Goal: Transaction & Acquisition: Purchase product/service

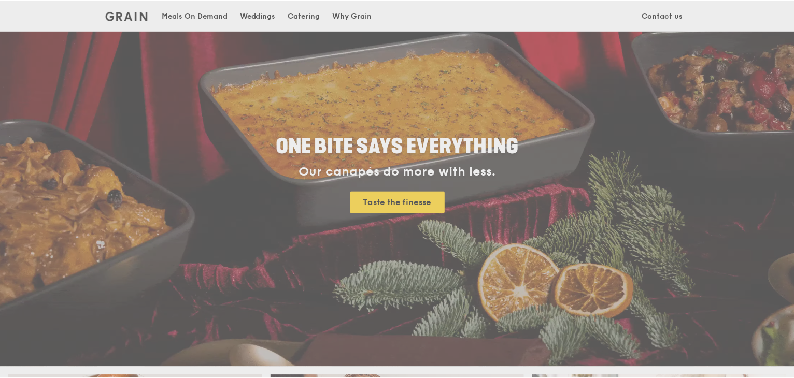
scroll to position [155, 0]
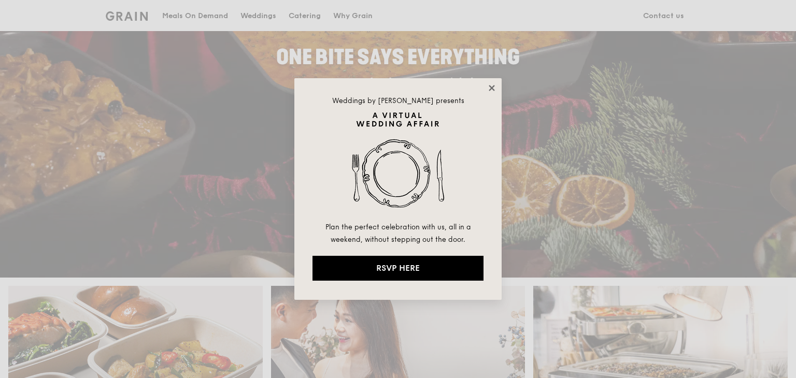
click at [490, 90] on icon at bounding box center [491, 87] width 9 height 9
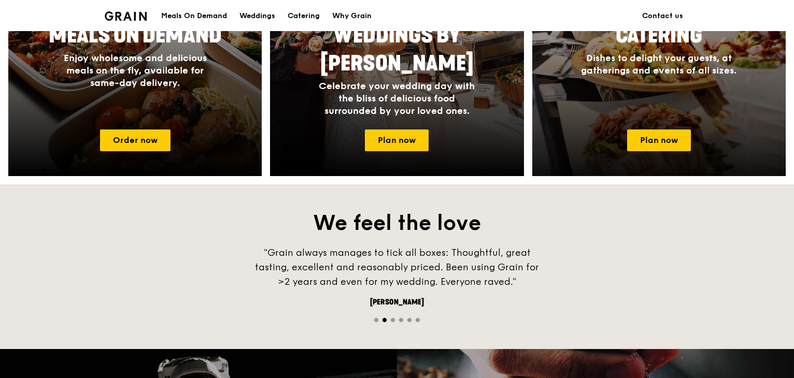
scroll to position [414, 0]
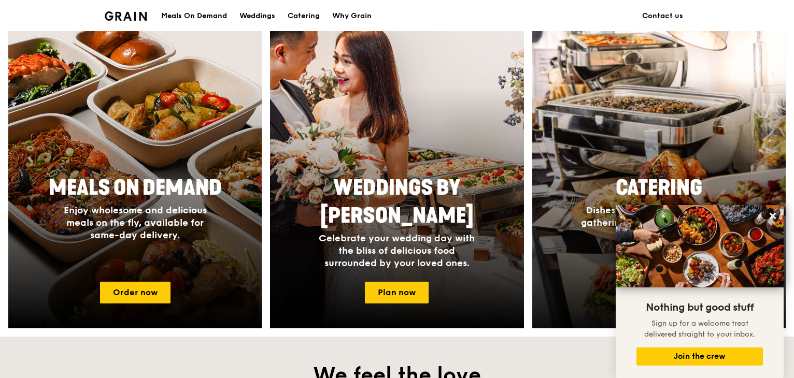
click at [710, 159] on div at bounding box center [658, 178] width 279 height 332
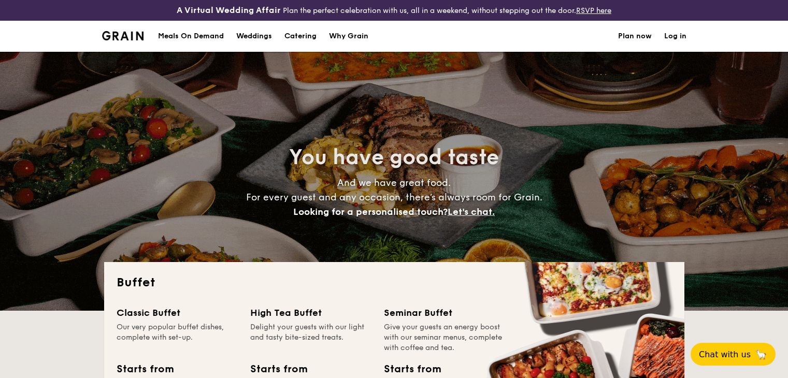
select select
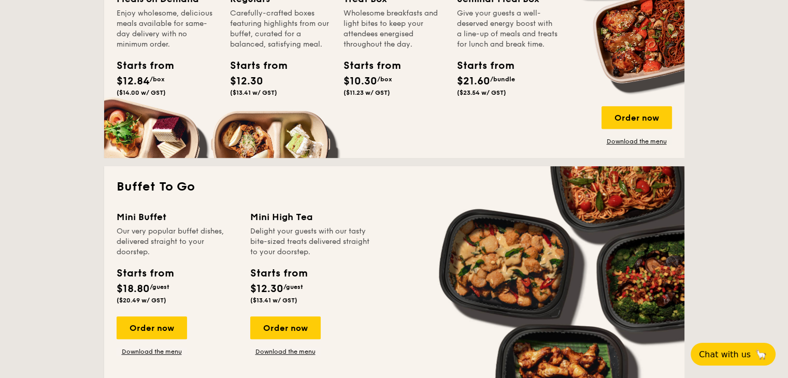
scroll to position [570, 0]
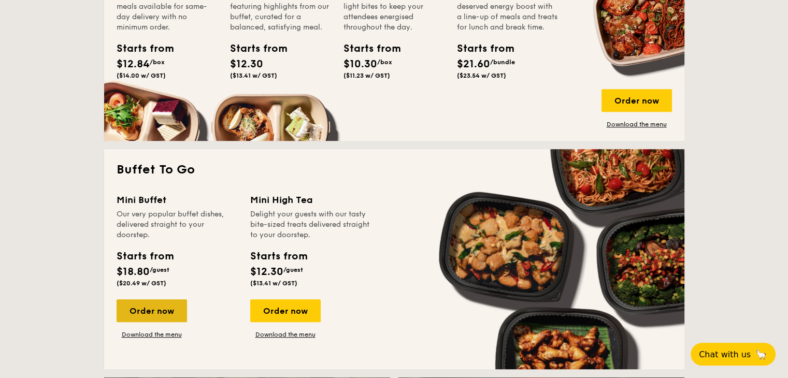
click at [149, 303] on div "Order now" at bounding box center [152, 310] width 70 height 23
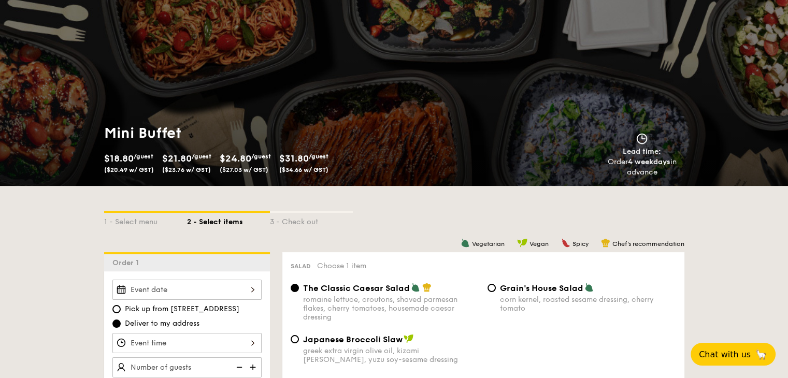
scroll to position [207, 0]
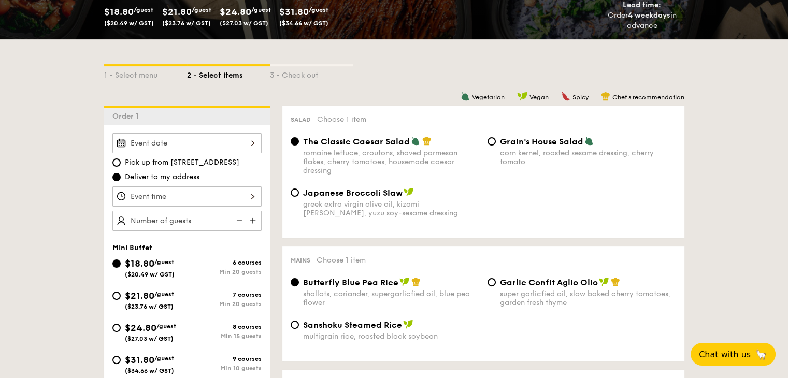
click at [239, 140] on div at bounding box center [186, 143] width 149 height 20
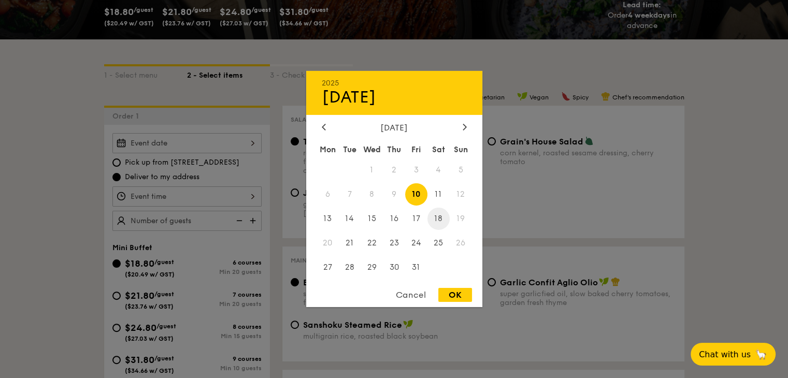
click at [440, 215] on span "18" at bounding box center [438, 219] width 22 height 22
click at [453, 296] on div "OK" at bounding box center [455, 295] width 34 height 14
type input "Oct 18, 2025"
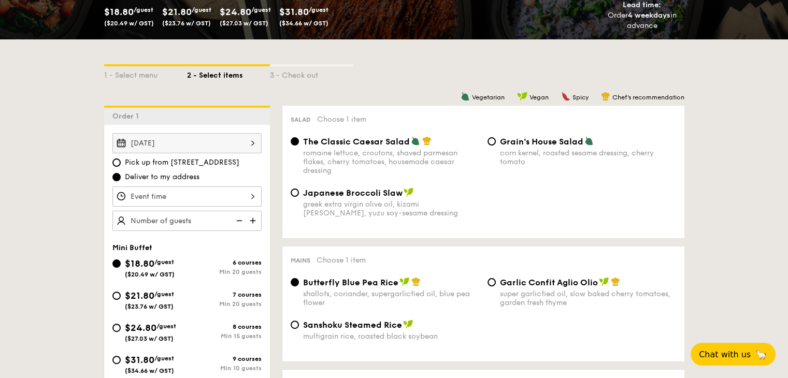
click at [230, 191] on div at bounding box center [394, 189] width 788 height 378
click at [231, 195] on div at bounding box center [186, 197] width 149 height 20
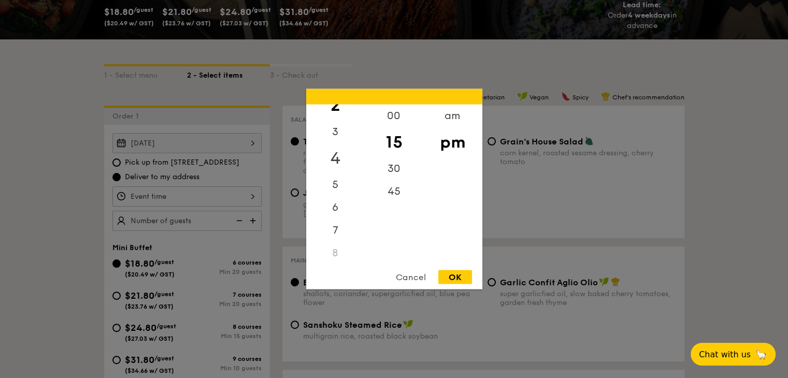
scroll to position [104, 0]
click at [353, 152] on div "6" at bounding box center [335, 160] width 59 height 30
click at [463, 284] on div "Cancel OK" at bounding box center [394, 279] width 176 height 19
click at [452, 277] on div "OK" at bounding box center [455, 277] width 34 height 14
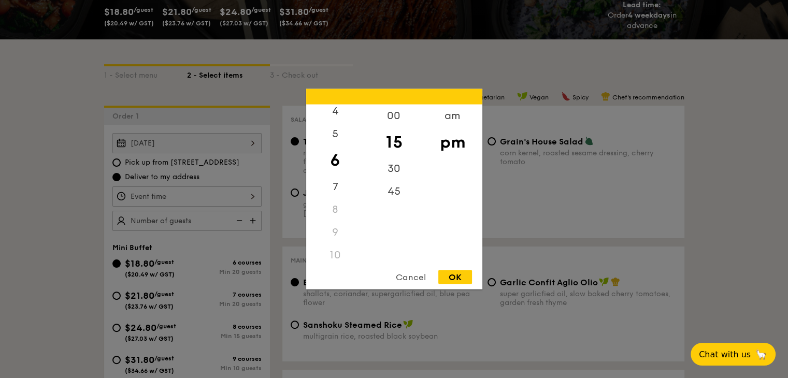
type input "6:15PM"
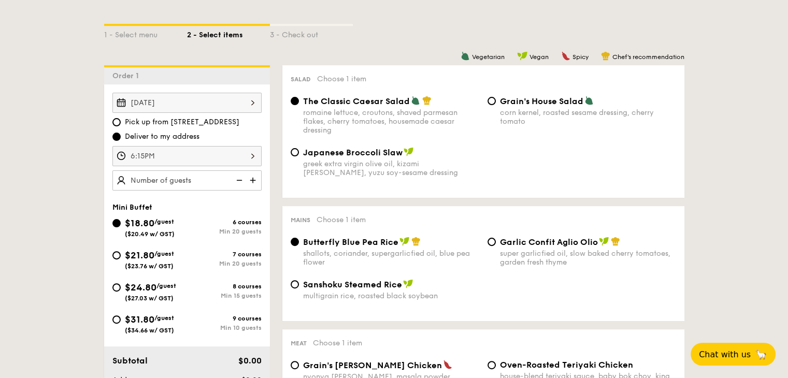
scroll to position [259, 0]
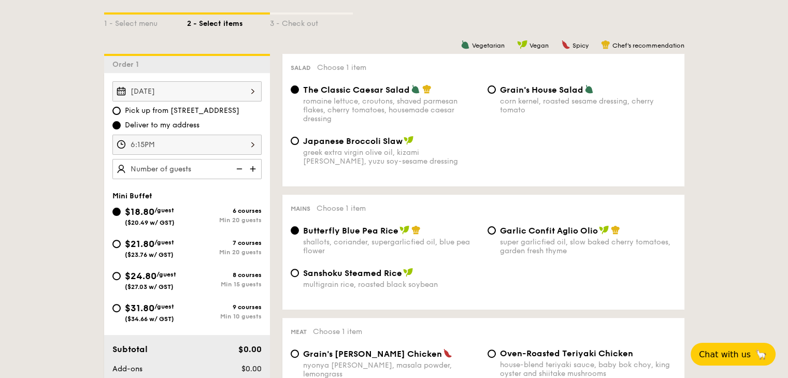
click at [223, 274] on div "8 courses" at bounding box center [224, 274] width 75 height 7
click at [121, 274] on input "$24.80 /guest ($27.03 w/ GST) 8 courses Min 15 guests" at bounding box center [116, 276] width 8 height 8
radio input "true"
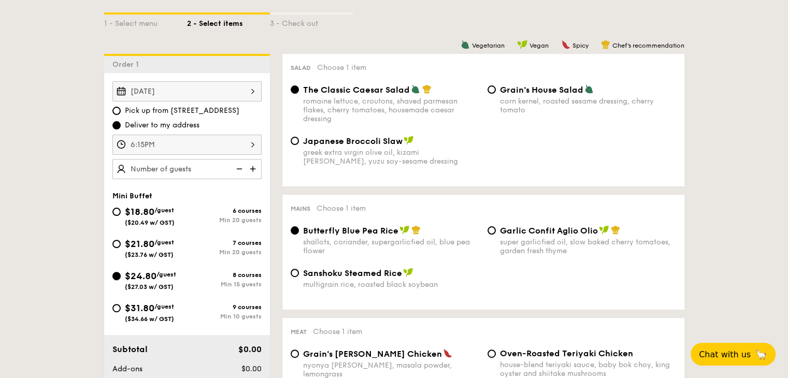
radio input "false"
radio input "true"
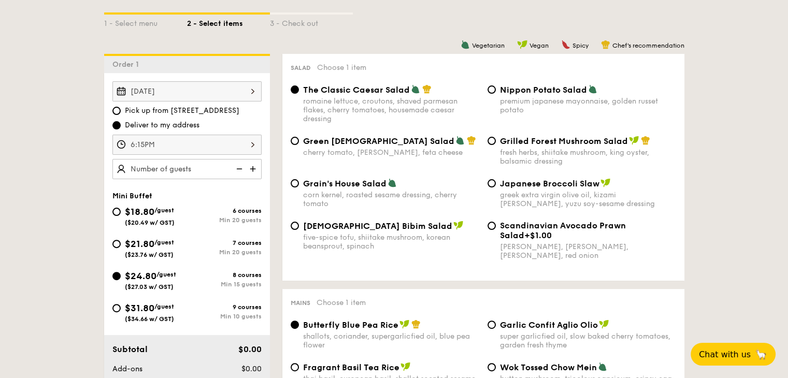
click at [240, 314] on div "Min 10 guests" at bounding box center [224, 316] width 75 height 7
click at [121, 312] on input "$31.80 /guest ($34.66 w/ GST) 9 courses Min 10 guests" at bounding box center [116, 308] width 8 height 8
radio input "true"
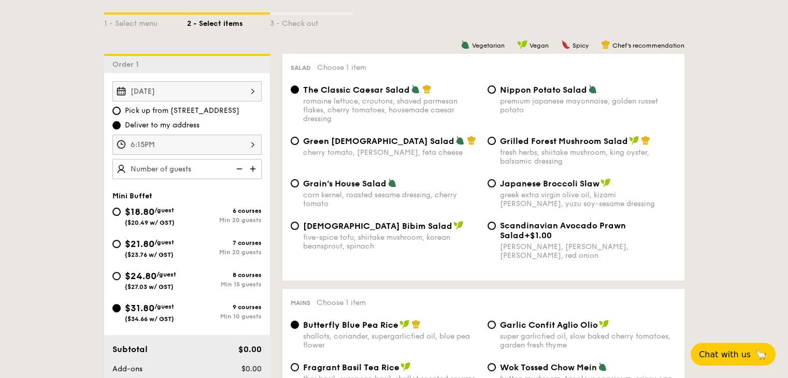
radio input "true"
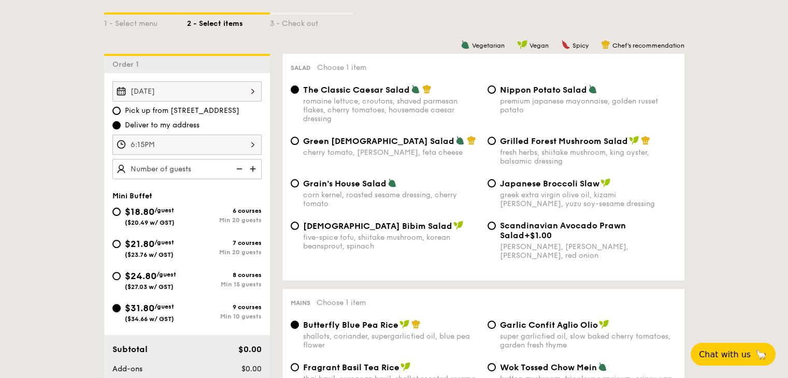
radio input "true"
click at [561, 92] on span "Nippon Potato Salad" at bounding box center [543, 90] width 87 height 10
click at [496, 92] on input "Nippon Potato Salad premium japanese mayonnaise, golden russet potato" at bounding box center [492, 89] width 8 height 8
radio input "true"
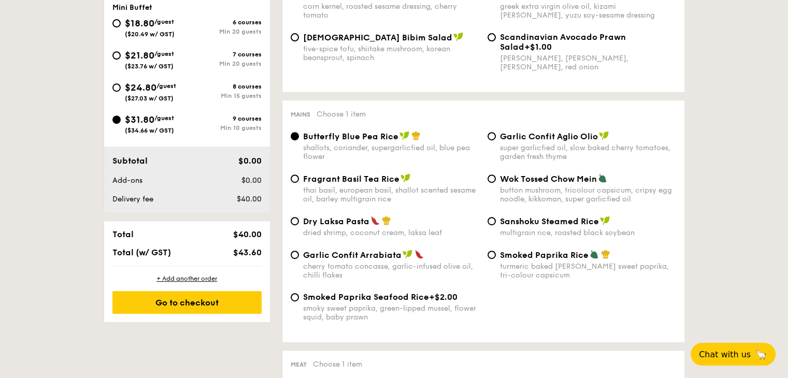
scroll to position [466, 0]
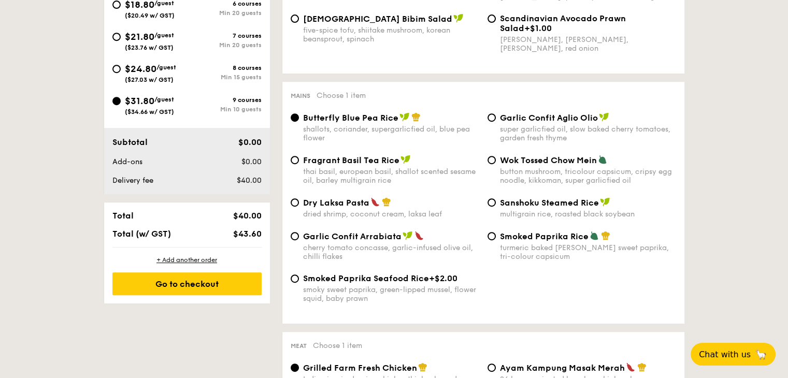
click at [582, 142] on div "super garlicfied oil, slow baked cherry tomatoes, garden fresh thyme" at bounding box center [588, 134] width 176 height 18
click at [496, 122] on input "Garlic Confit Aglio Olio super garlicfied oil, slow baked cherry tomatoes, gard…" at bounding box center [492, 117] width 8 height 8
radio input "true"
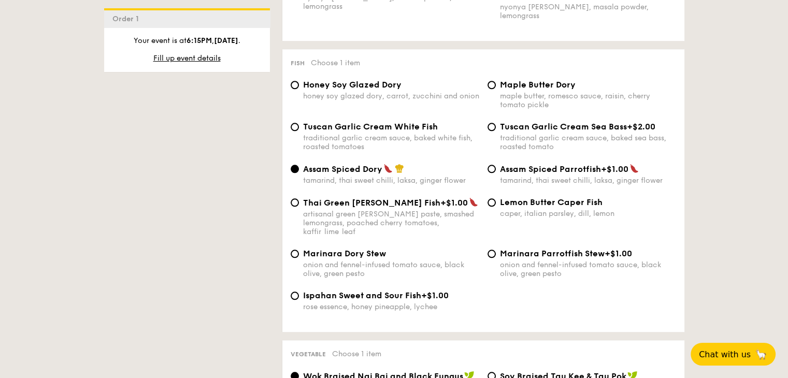
scroll to position [1036, 0]
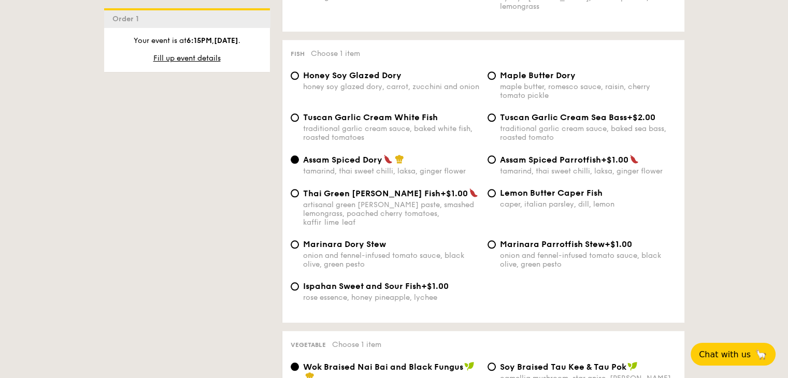
click at [381, 82] on div "honey soy glazed dory, carrot, zucchini and onion" at bounding box center [391, 86] width 176 height 9
click at [299, 80] on input "Honey Soy Glazed Dory honey soy glazed dory, carrot, zucchini and onion" at bounding box center [295, 75] width 8 height 8
radio input "true"
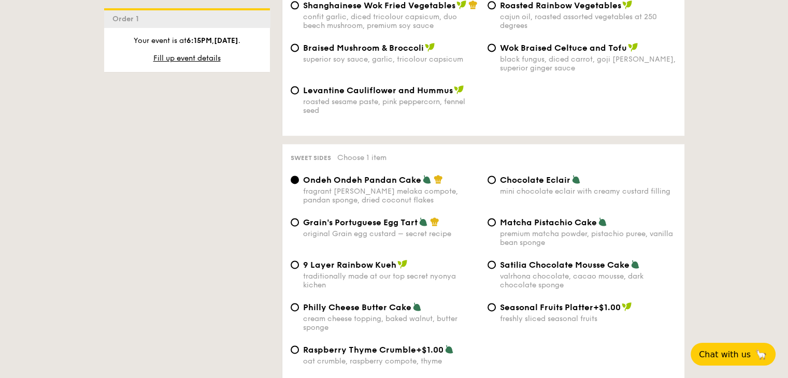
scroll to position [1503, 0]
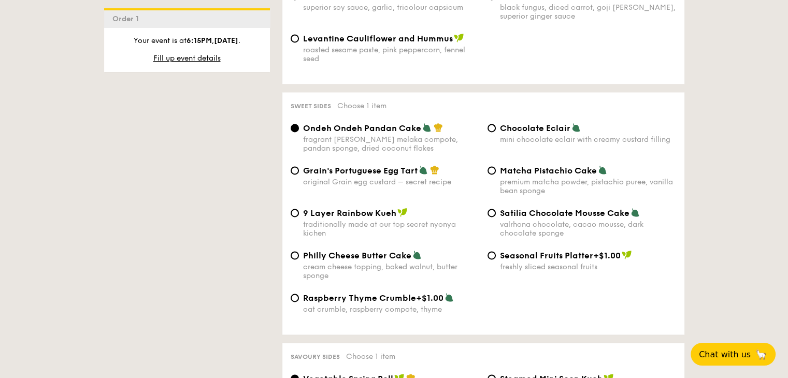
click at [369, 180] on div "original Grain egg custard – secret recipe" at bounding box center [391, 182] width 176 height 9
click at [299, 175] on input "Grain's Portuguese Egg Tart original Grain egg custard – secret recipe" at bounding box center [295, 170] width 8 height 8
radio input "true"
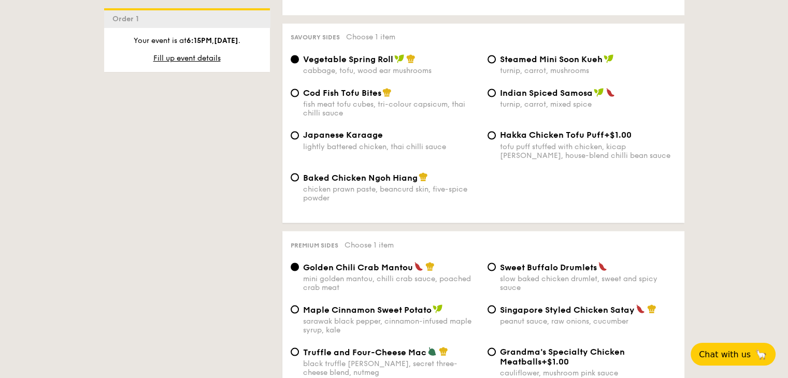
scroll to position [1865, 0]
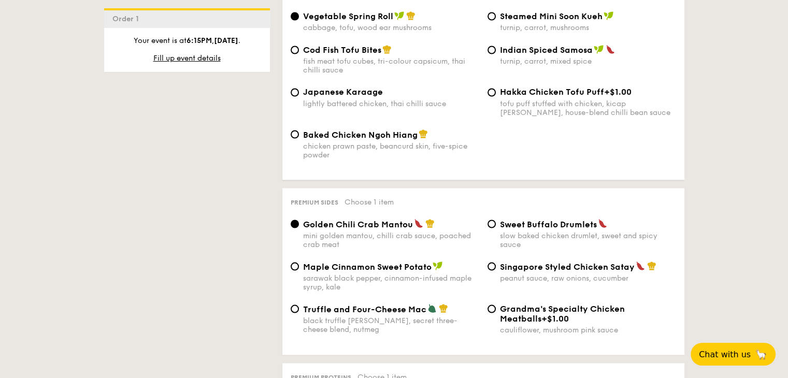
click at [363, 54] on span "Cod Fish Tofu Bites" at bounding box center [342, 50] width 78 height 10
click at [299, 54] on input "Cod Fish Tofu Bites fish meat tofu cubes, tri-colour capsicum, thai chilli sauce" at bounding box center [295, 50] width 8 height 8
radio input "true"
click at [370, 15] on span "Vegetable Spring Roll" at bounding box center [348, 16] width 90 height 10
click at [299, 15] on input "Vegetable Spring Roll cabbage, tofu, wood ear mushrooms" at bounding box center [295, 16] width 8 height 8
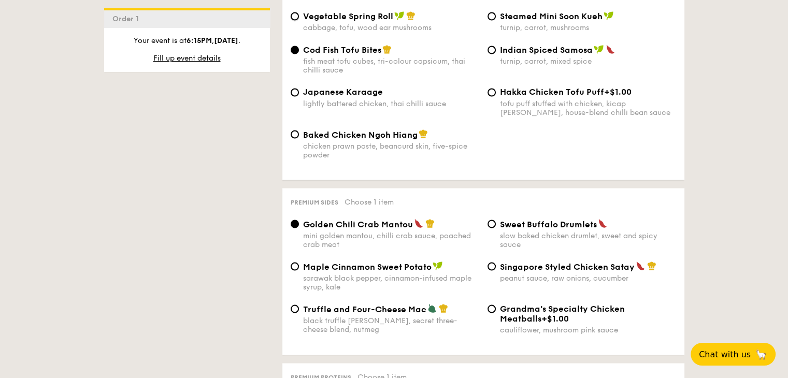
radio input "true"
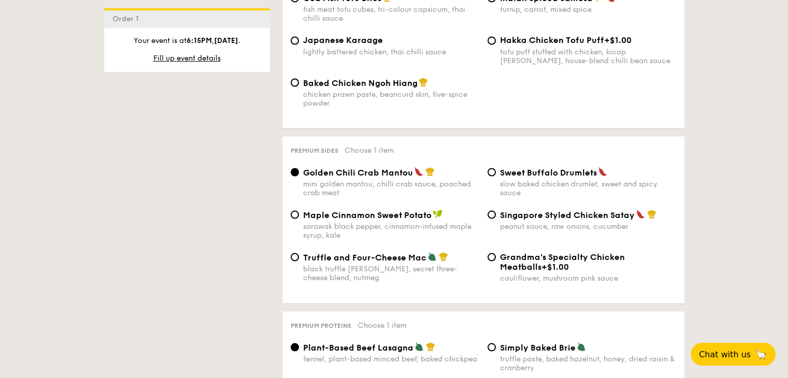
click at [517, 216] on span "Singapore Styled Chicken Satay" at bounding box center [567, 215] width 135 height 10
click at [496, 216] on input "Singapore Styled Chicken Satay peanut sauce, raw onions, cucumber" at bounding box center [492, 214] width 8 height 8
radio input "true"
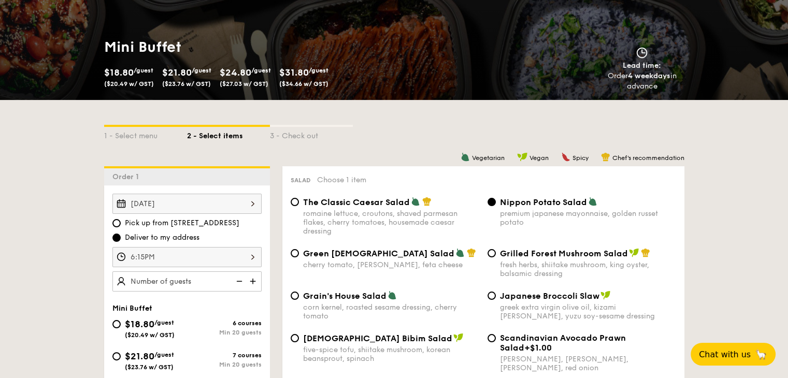
scroll to position [406, 0]
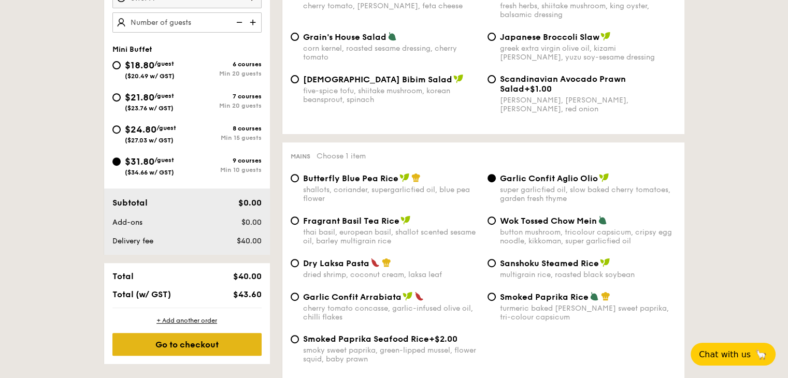
click at [139, 352] on div "Go to checkout" at bounding box center [186, 344] width 149 height 23
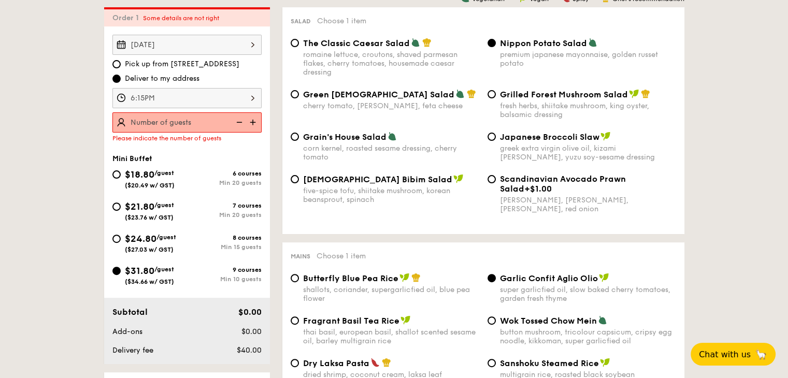
scroll to position [297, 0]
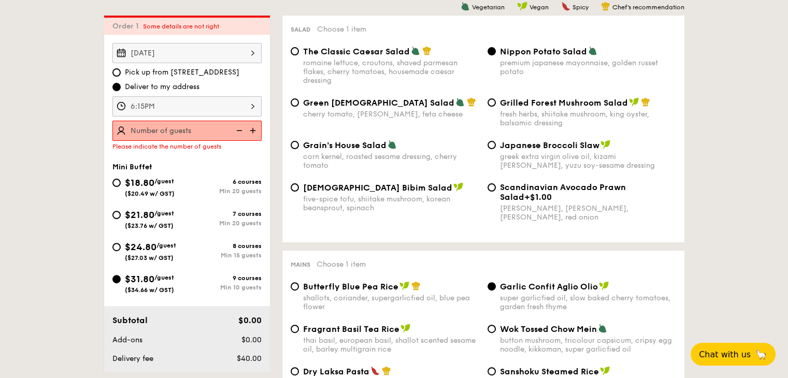
click at [246, 131] on img at bounding box center [254, 131] width 16 height 20
type input "10 guests"
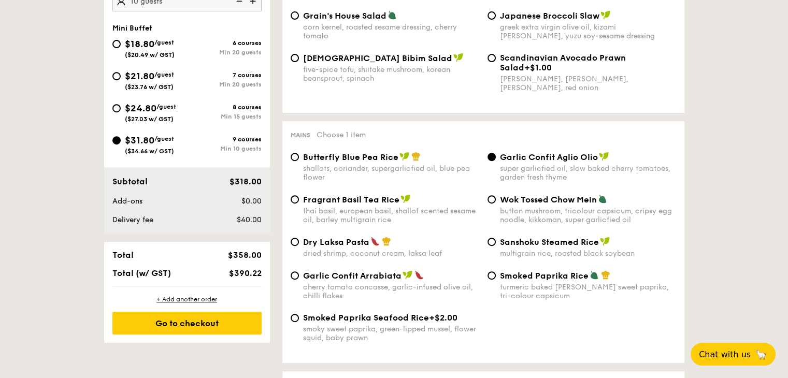
scroll to position [505, 0]
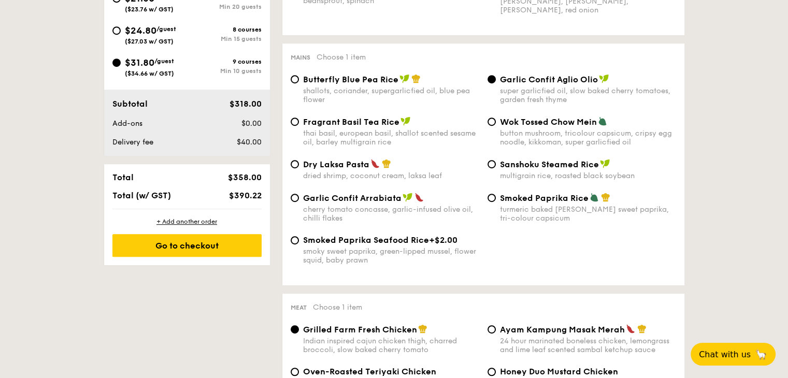
click at [253, 260] on div "+ Add another order Go to checkout" at bounding box center [187, 237] width 166 height 56
click at [253, 246] on div "Go to checkout" at bounding box center [186, 245] width 149 height 23
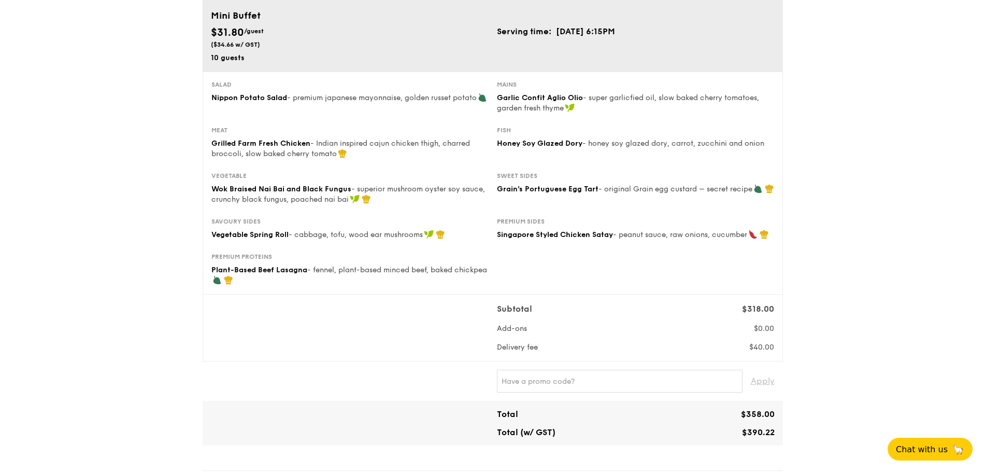
scroll to position [85, 0]
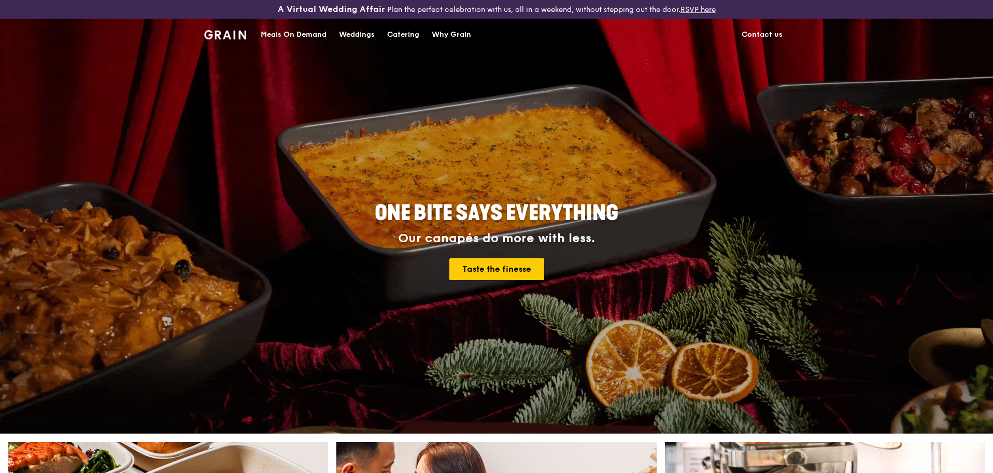
click at [389, 33] on div "Catering" at bounding box center [403, 34] width 32 height 31
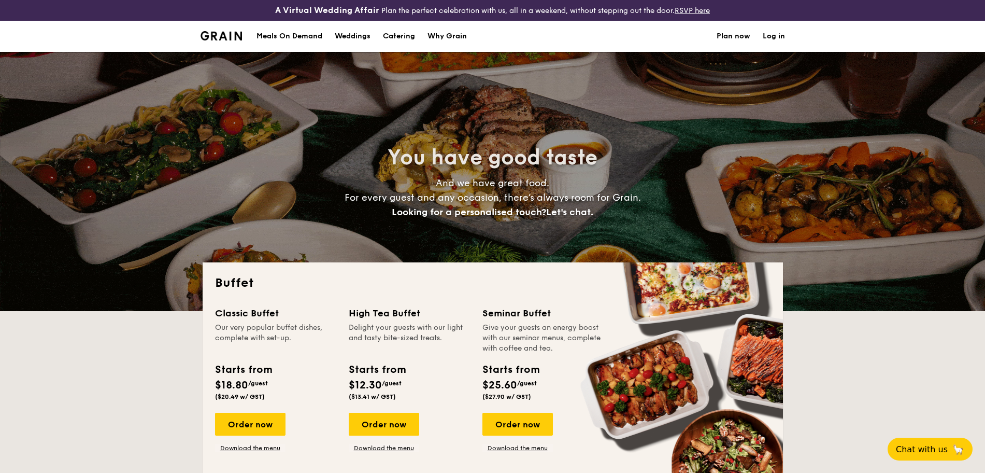
select select
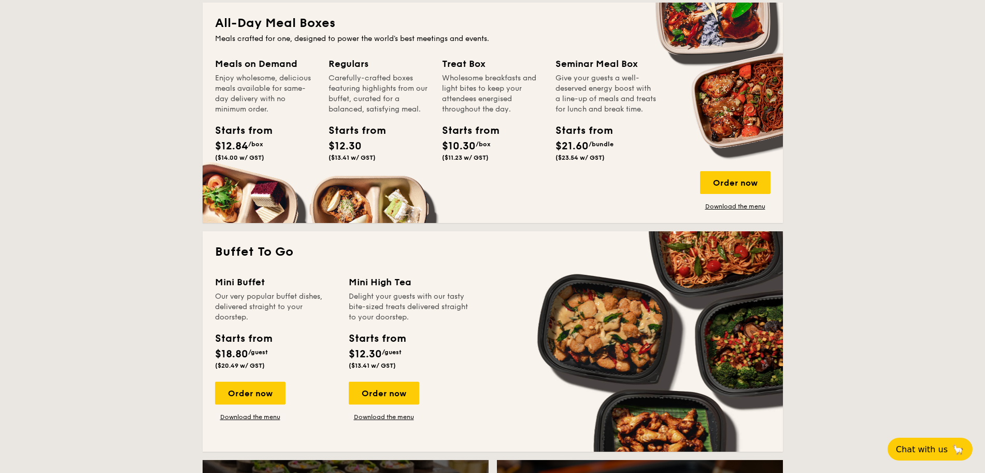
scroll to position [569, 0]
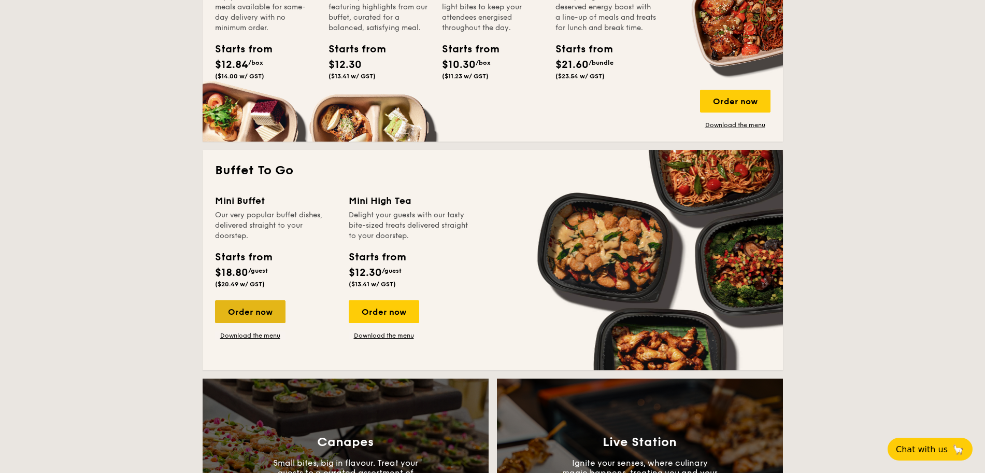
click at [276, 311] on div "Order now" at bounding box center [250, 311] width 70 height 23
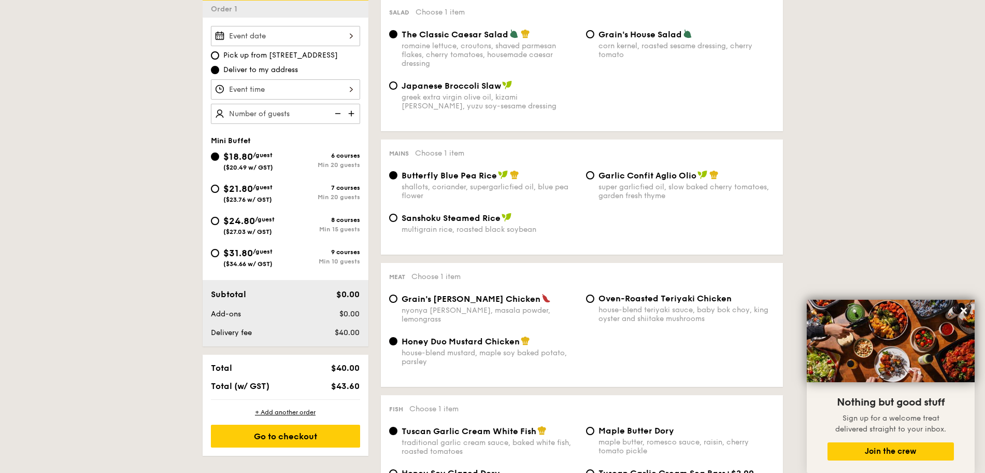
scroll to position [324, 0]
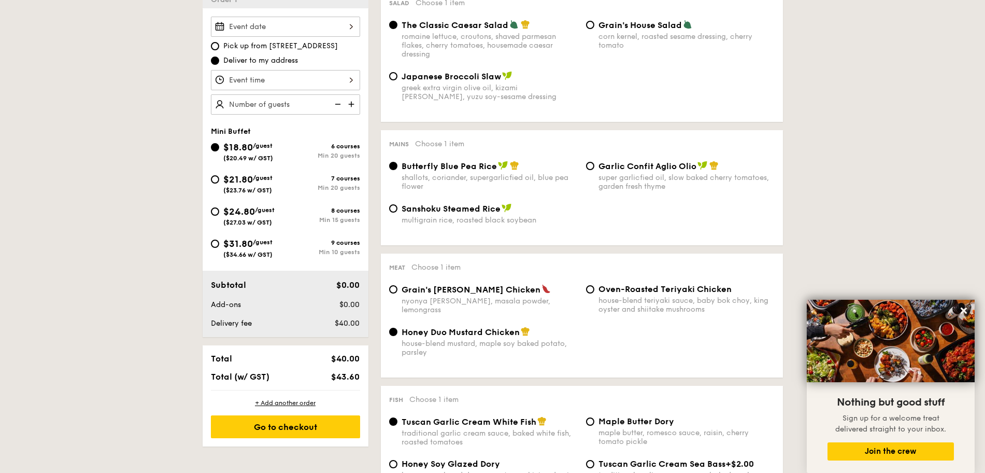
click at [256, 245] on span "/guest" at bounding box center [263, 241] width 20 height 7
click at [219, 245] on input "$31.80 /guest ($34.66 w/ GST) 9 courses Min 10 guests" at bounding box center [215, 243] width 8 height 8
radio input "true"
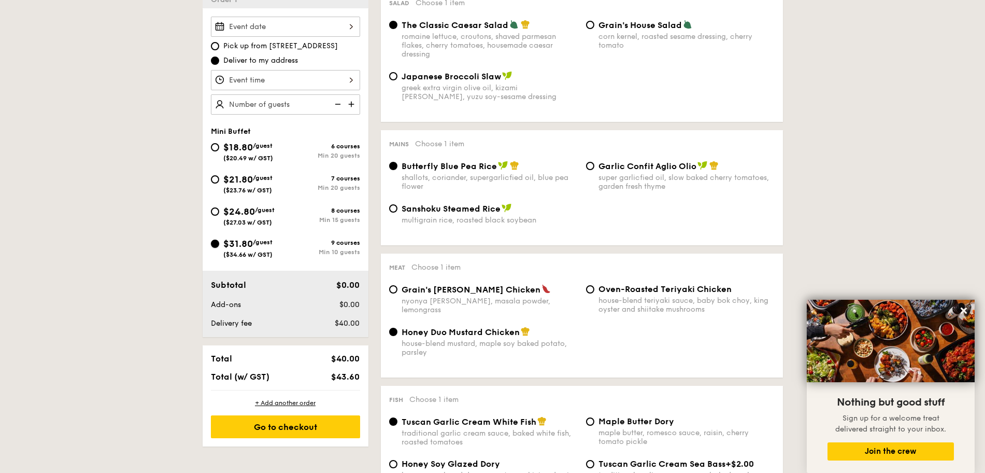
radio input "false"
radio input "true"
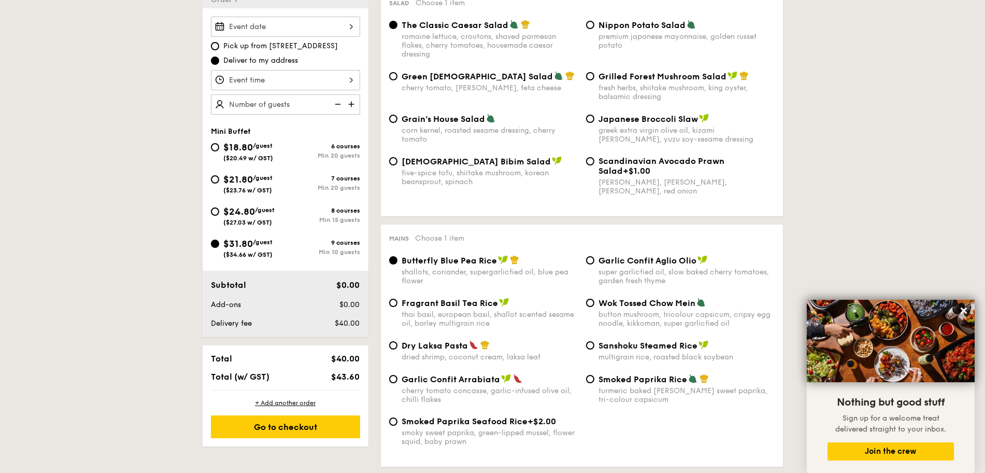
click at [350, 105] on img at bounding box center [353, 104] width 16 height 20
type input "10 guests"
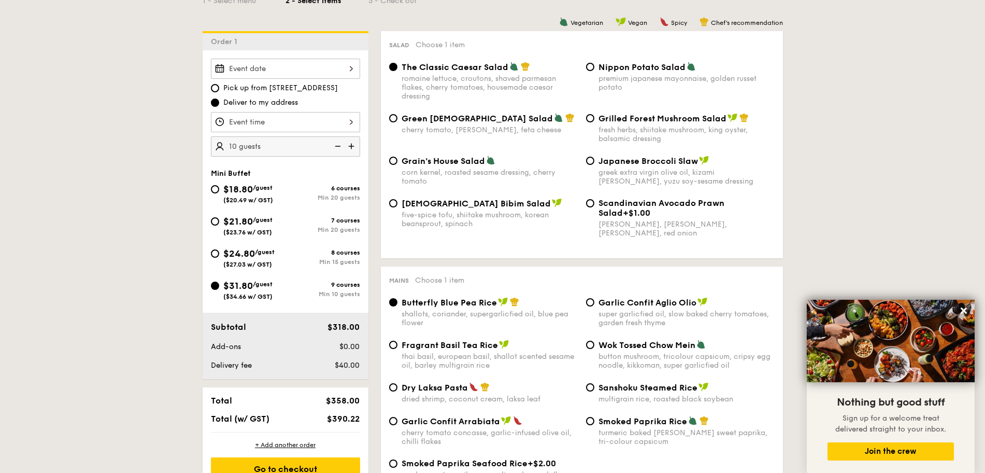
scroll to position [259, 0]
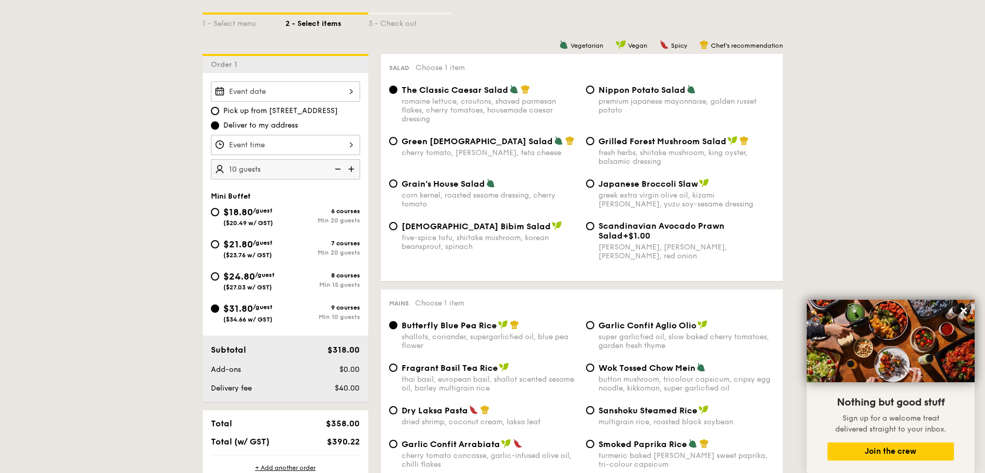
click at [270, 275] on span "/guest" at bounding box center [265, 274] width 20 height 7
click at [219, 275] on input "$24.80 /guest ($27.03 w/ GST) 8 courses Min 15 guests" at bounding box center [215, 276] width 8 height 8
radio input "true"
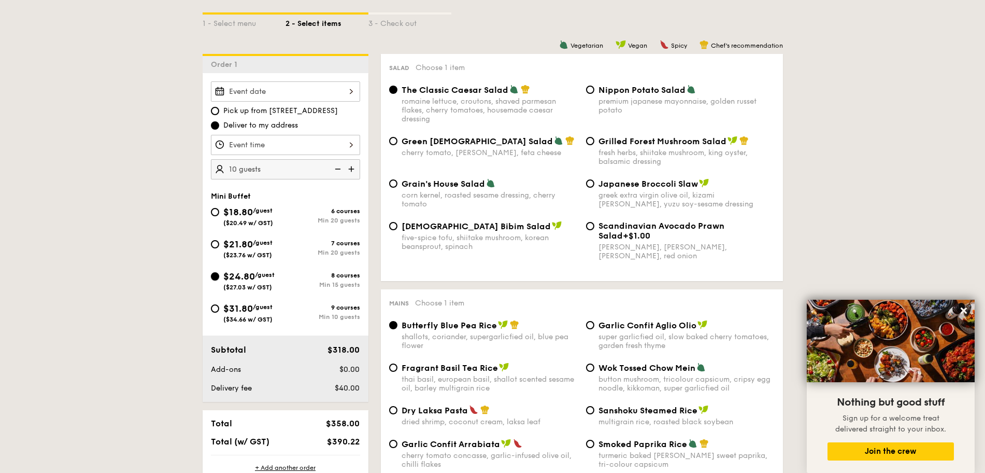
radio input "true"
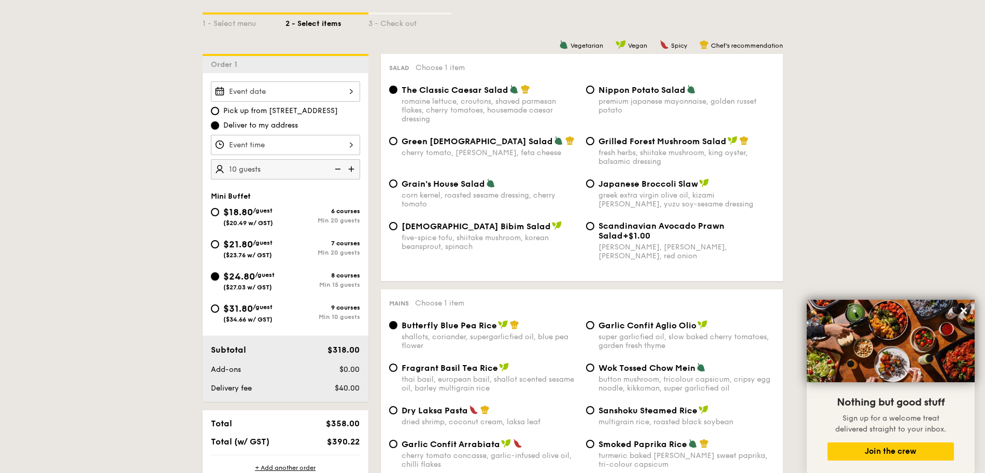
radio input "true"
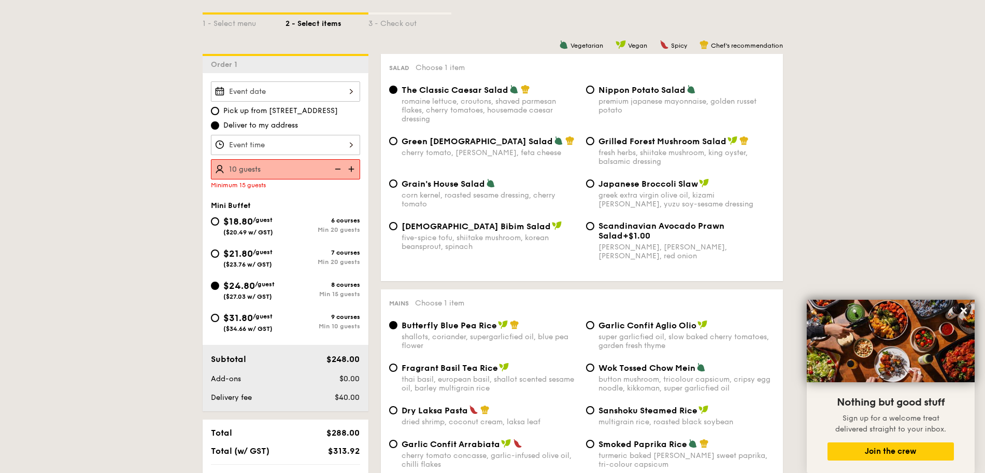
click at [353, 172] on img at bounding box center [353, 169] width 16 height 20
type input "15 guests"
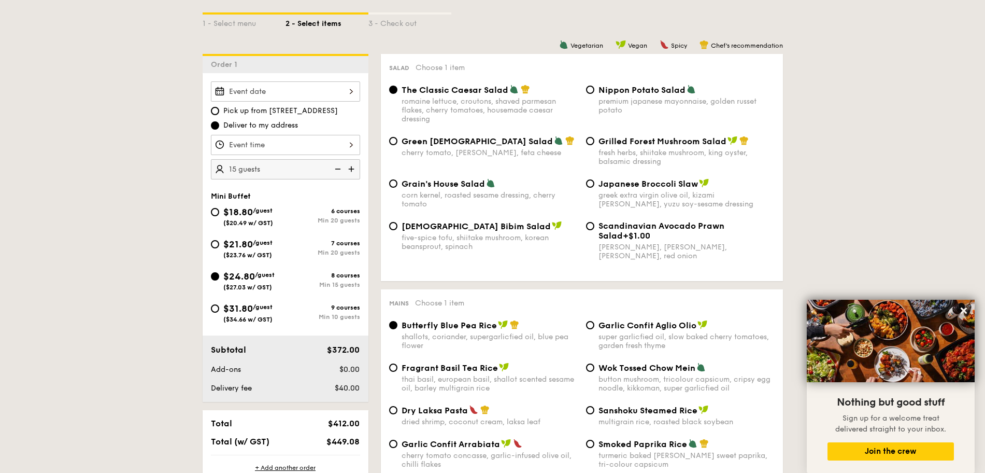
click at [257, 312] on div "$31.80 /guest ($34.66 w/ GST)" at bounding box center [247, 312] width 49 height 22
click at [219, 312] on input "$31.80 /guest ($34.66 w/ GST) 9 courses Min 10 guests" at bounding box center [215, 308] width 8 height 8
radio input "true"
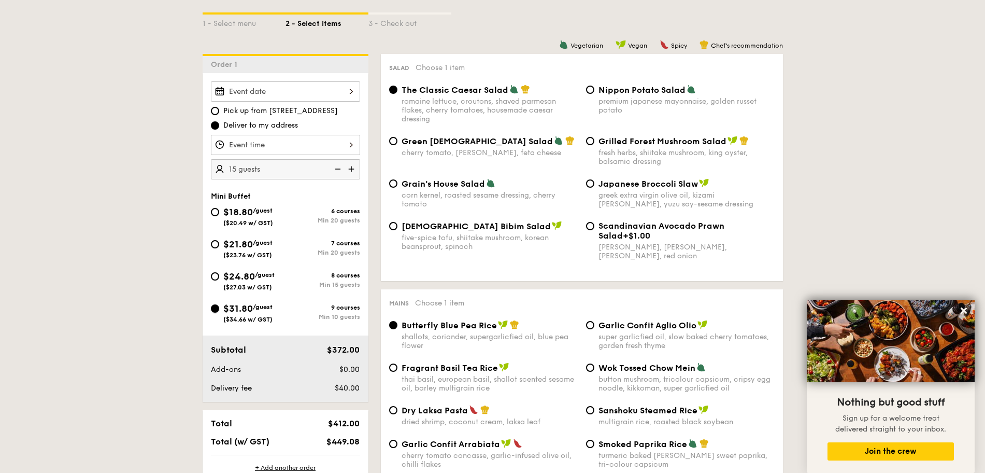
radio input "true"
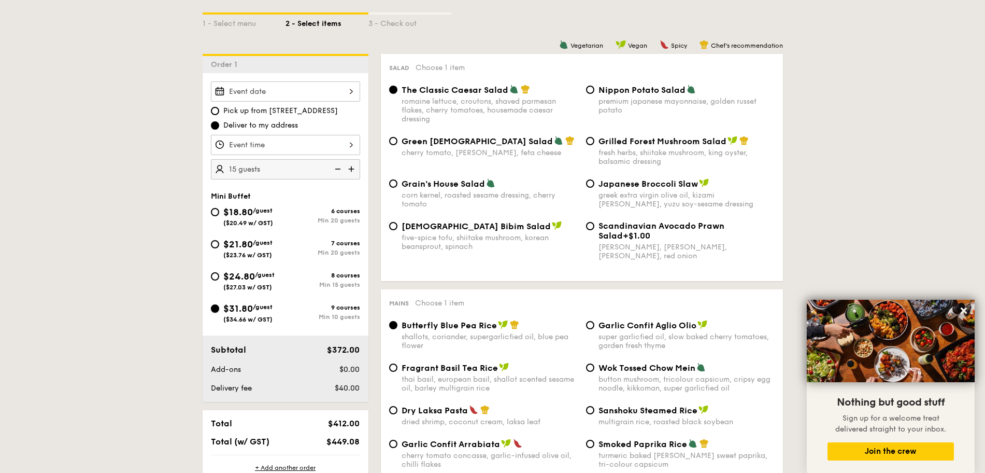
radio input "true"
click at [342, 167] on img at bounding box center [337, 169] width 16 height 20
click at [353, 167] on img at bounding box center [353, 169] width 16 height 20
click at [338, 169] on img at bounding box center [337, 169] width 16 height 20
type input "10 guests"
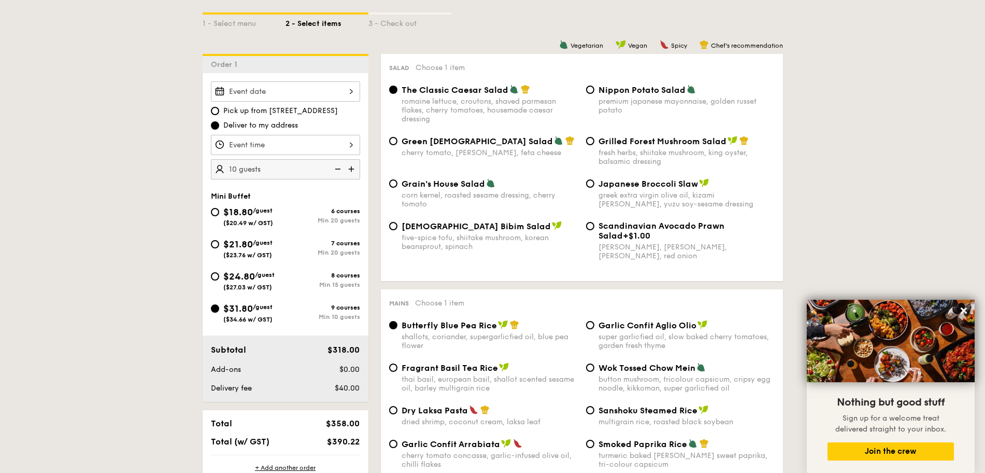
click at [965, 307] on icon at bounding box center [963, 310] width 9 height 9
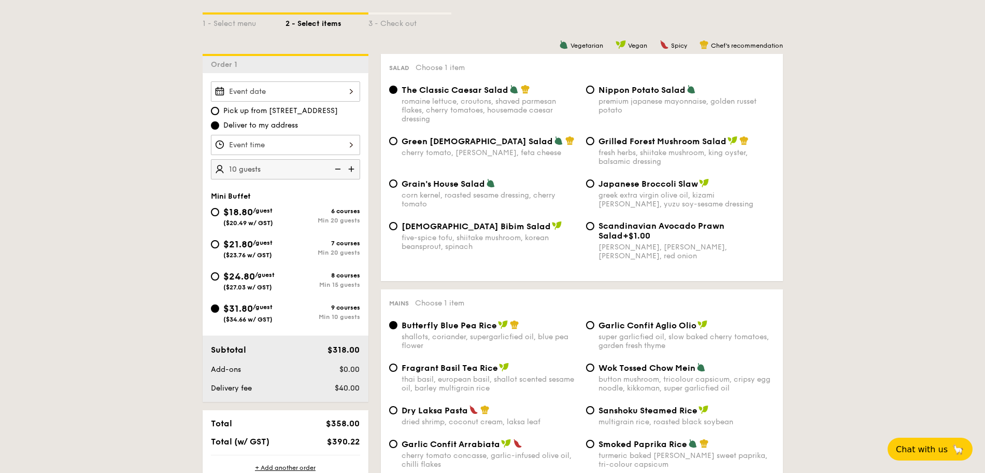
click at [641, 103] on div "premium japanese mayonnaise, golden russet potato" at bounding box center [686, 106] width 176 height 18
click at [594, 94] on input "Nippon Potato Salad premium japanese mayonnaise, golden russet potato" at bounding box center [590, 89] width 8 height 8
radio input "true"
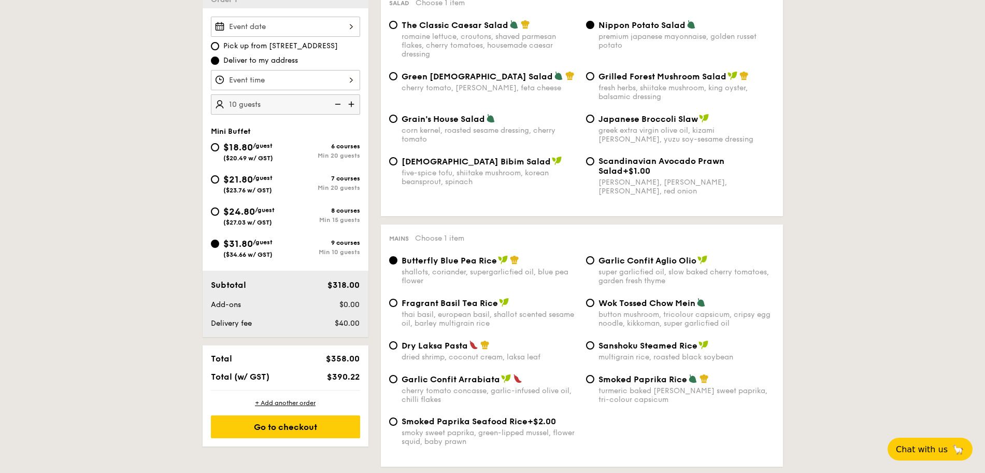
click at [641, 266] on div "Garlic Confit Aglio Olio super garlicfied oil, slow baked cherry tomatoes, gard…" at bounding box center [686, 270] width 176 height 30
click at [594, 264] on input "Garlic Confit Aglio Olio super garlicfied oil, slow baked cherry tomatoes, gard…" at bounding box center [590, 260] width 8 height 8
radio input "true"
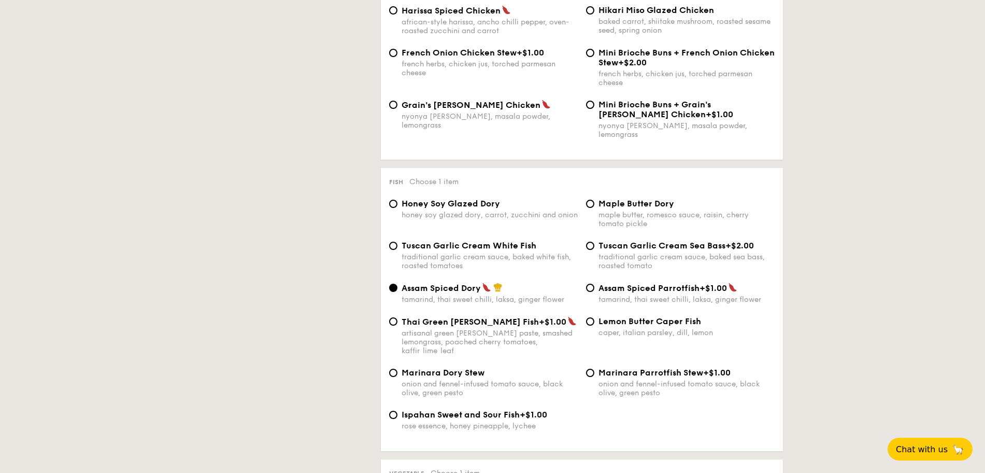
scroll to position [1036, 0]
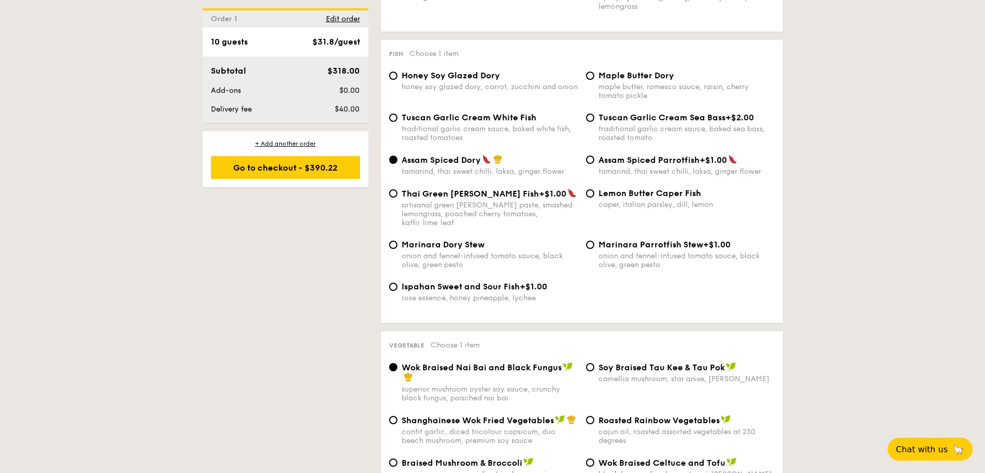
click at [500, 70] on div "Honey Soy Glazed Dory" at bounding box center [490, 75] width 176 height 10
click at [397, 71] on input "Honey Soy Glazed Dory honey soy glazed dory, carrot, zucchini and onion" at bounding box center [393, 75] width 8 height 8
radio input "true"
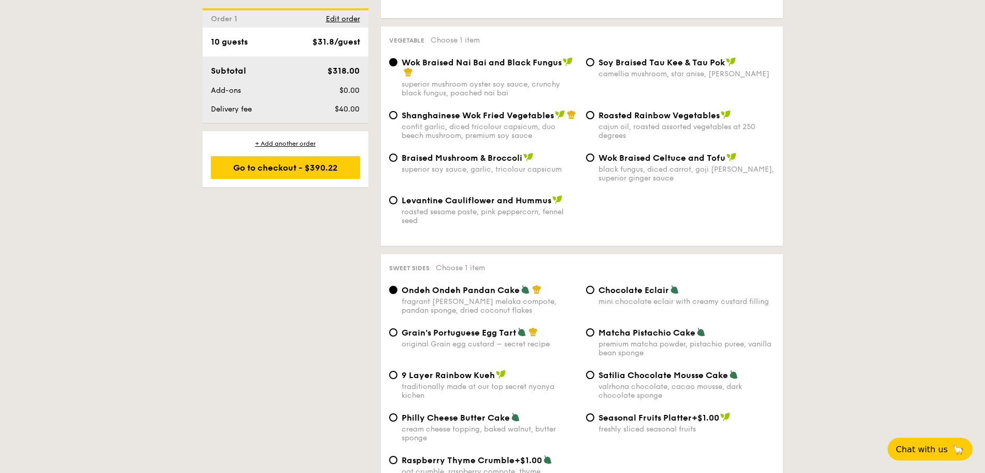
scroll to position [1425, 0]
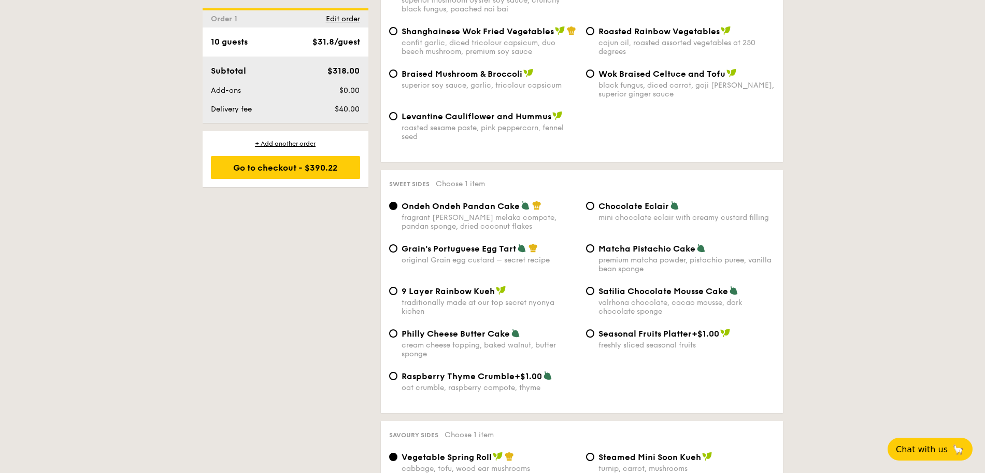
click at [445, 255] on div "original Grain egg custard – secret recipe" at bounding box center [490, 259] width 176 height 9
click at [397, 244] on input "Grain's Portuguese Egg Tart original Grain egg custard – secret recipe" at bounding box center [393, 248] width 8 height 8
radio input "true"
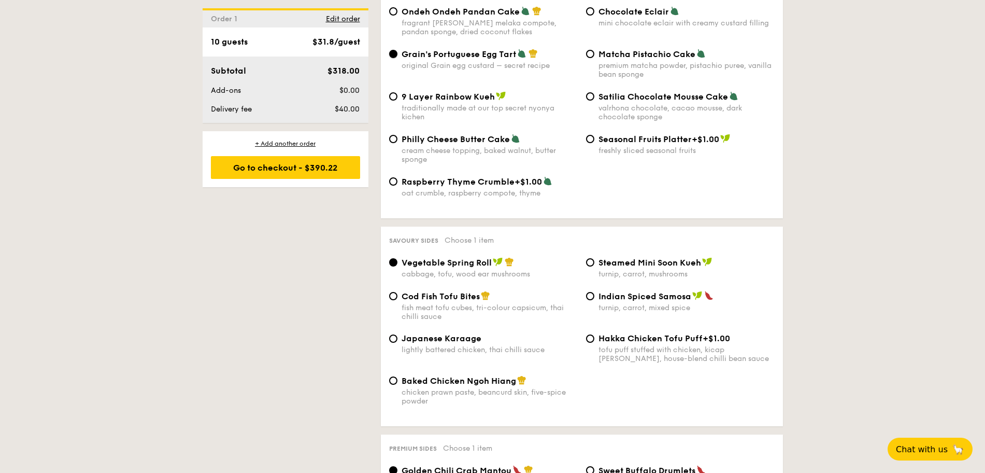
scroll to position [1749, 0]
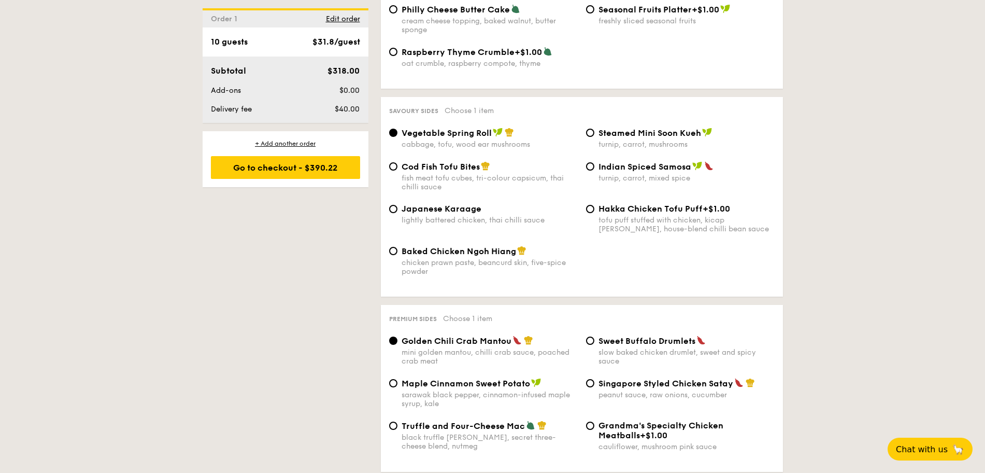
click at [657, 390] on div "peanut sauce, raw onions, cucumber" at bounding box center [686, 394] width 176 height 9
click at [594, 379] on input "Singapore Styled Chicken Satay peanut sauce, raw onions, cucumber" at bounding box center [590, 383] width 8 height 8
radio input "true"
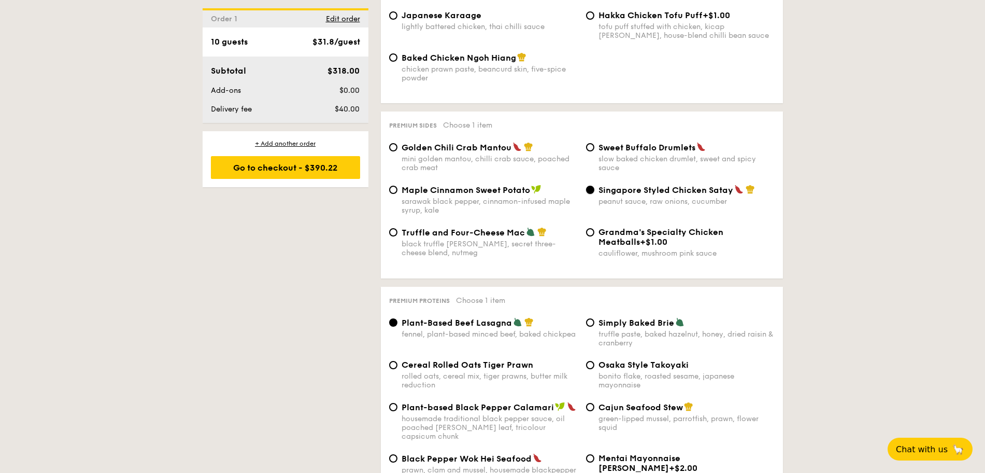
scroll to position [1943, 0]
click at [526, 381] on div "Cereal Rolled Oats Tiger Prawn rolled oats, cereal mix, tiger prawns, butter mi…" at bounding box center [582, 380] width 394 height 42
click at [516, 401] on div "Plant-based Black Pepper Calamari housemade traditional black pepper sauce, oil…" at bounding box center [490, 420] width 176 height 39
click at [397, 402] on input "Plant-based Black Pepper Calamari housemade traditional black pepper sauce, oil…" at bounding box center [393, 406] width 8 height 8
radio input "true"
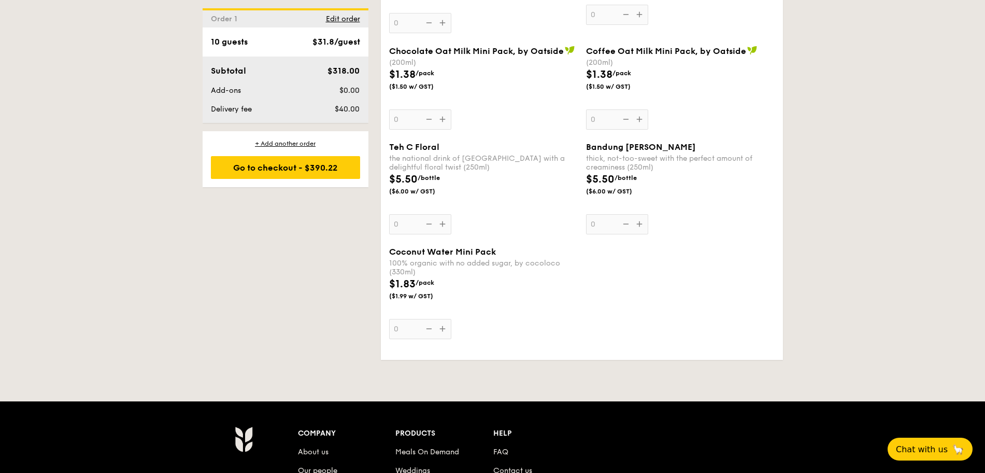
scroll to position [3244, 0]
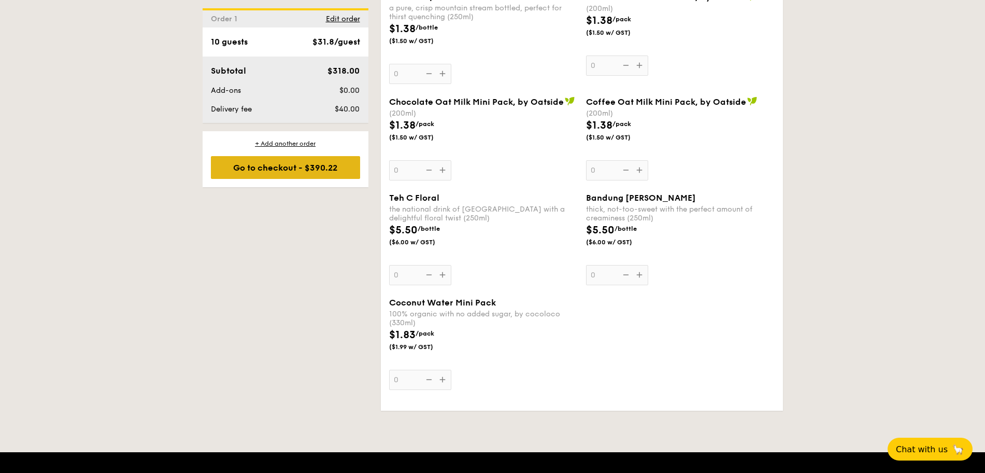
click at [310, 159] on div "Go to checkout - $390.22" at bounding box center [285, 167] width 149 height 23
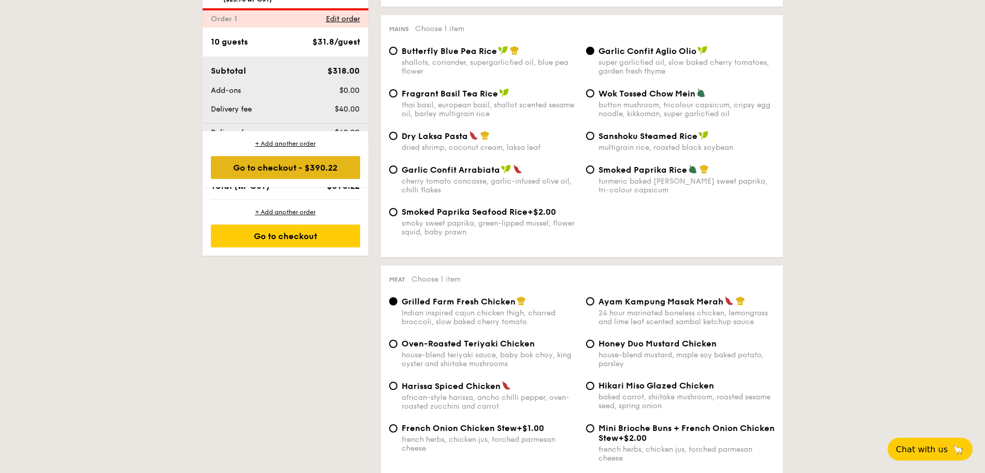
scroll to position [297, 0]
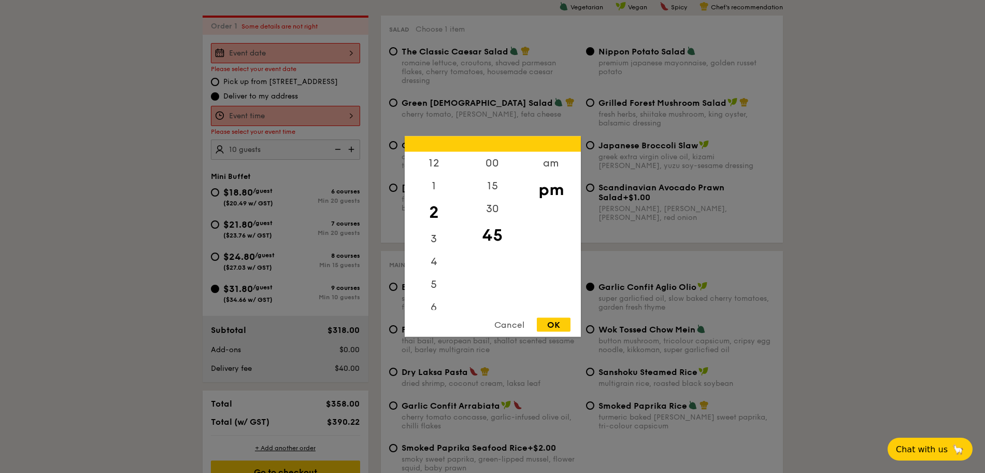
click at [336, 113] on div "12 1 2 3 4 5 6 7 8 9 10 11 00 15 30 45 am pm Cancel OK" at bounding box center [285, 116] width 149 height 20
click at [416, 275] on div "4" at bounding box center [434, 265] width 59 height 30
click at [432, 184] on div "6" at bounding box center [434, 188] width 59 height 30
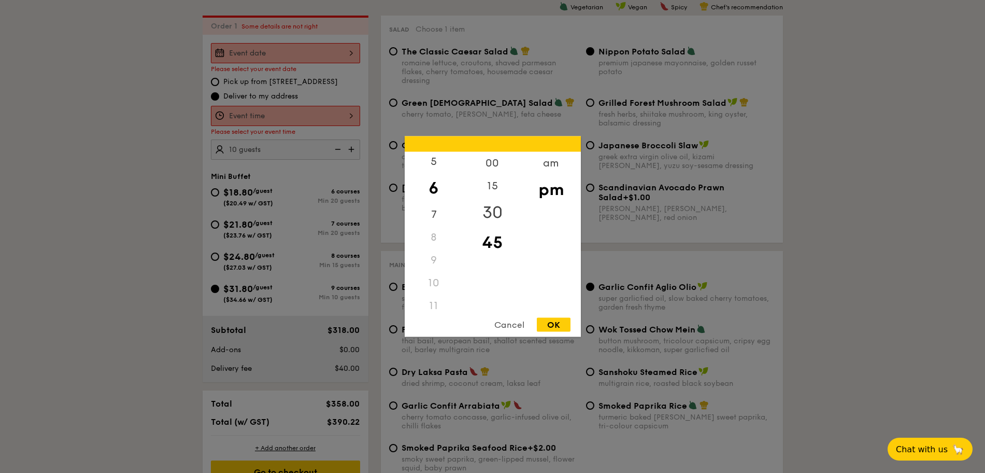
click at [494, 212] on div "30" at bounding box center [492, 212] width 59 height 30
click at [267, 103] on div at bounding box center [492, 236] width 985 height 473
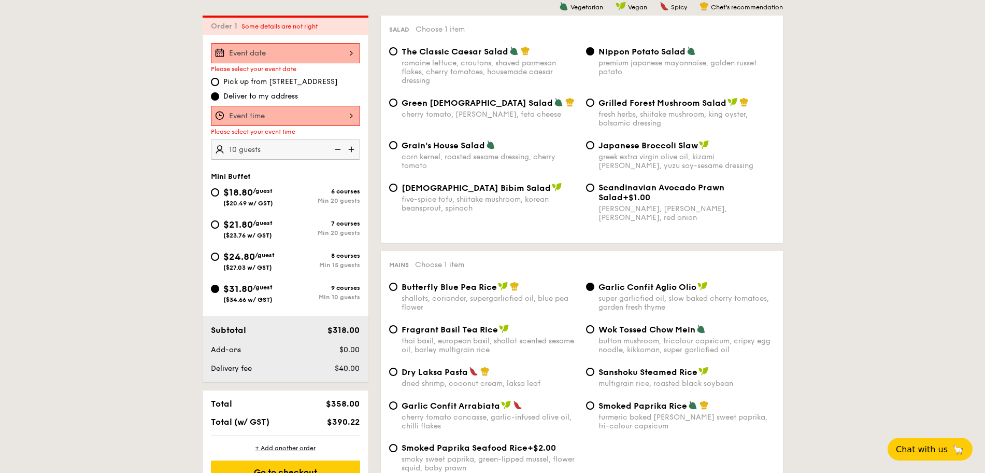
click at [277, 58] on div at bounding box center [492, 236] width 985 height 473
click at [326, 60] on div at bounding box center [285, 53] width 149 height 20
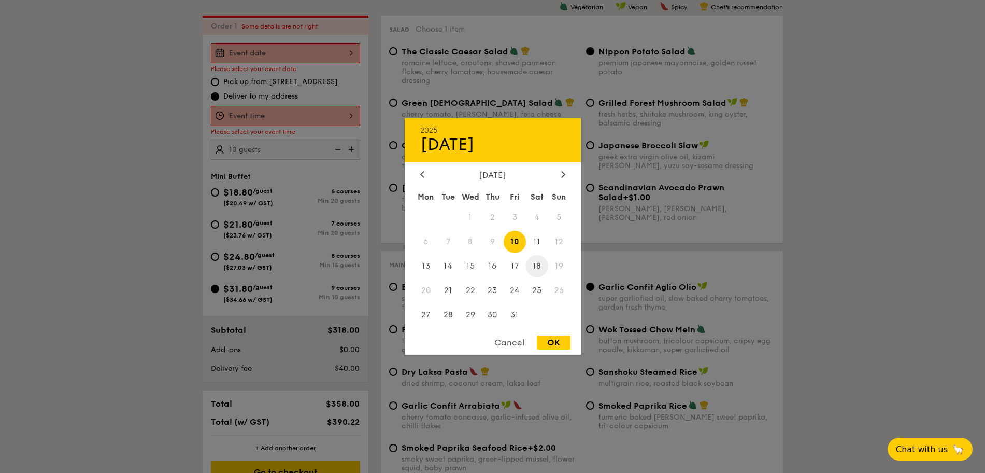
click at [534, 266] on span "18" at bounding box center [537, 266] width 22 height 22
click at [264, 120] on div at bounding box center [492, 236] width 985 height 473
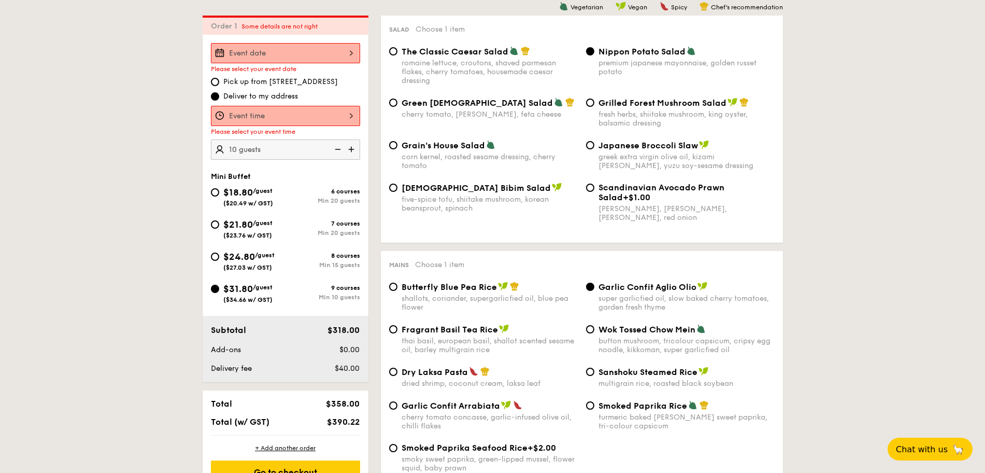
click at [282, 118] on div at bounding box center [492, 236] width 985 height 473
click at [302, 120] on div at bounding box center [285, 116] width 149 height 20
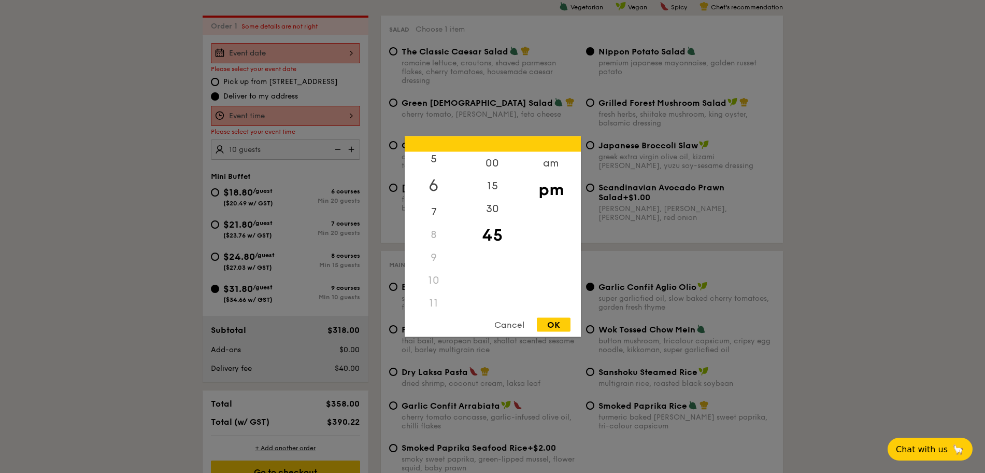
click at [432, 178] on div "6" at bounding box center [434, 185] width 59 height 30
click at [499, 165] on div "00" at bounding box center [492, 167] width 59 height 30
click at [545, 326] on div "OK" at bounding box center [554, 325] width 34 height 14
type input "6:00PM"
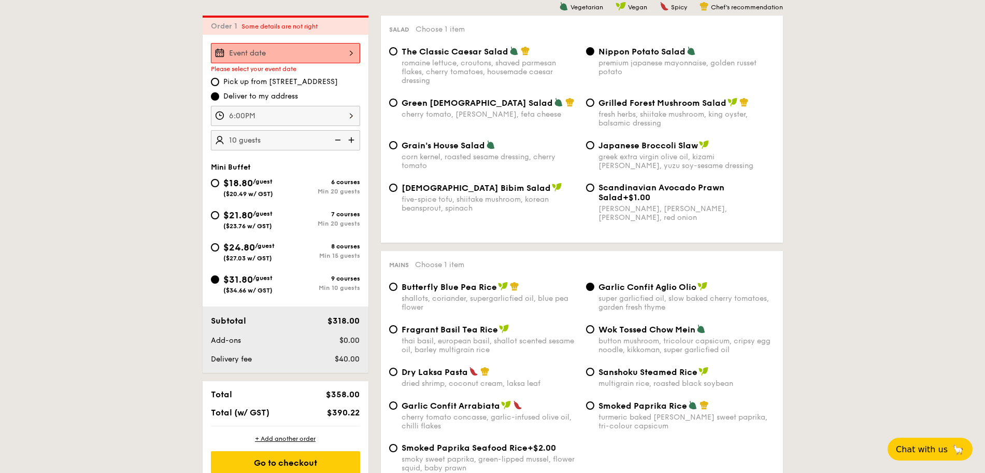
click at [298, 56] on div at bounding box center [285, 53] width 149 height 20
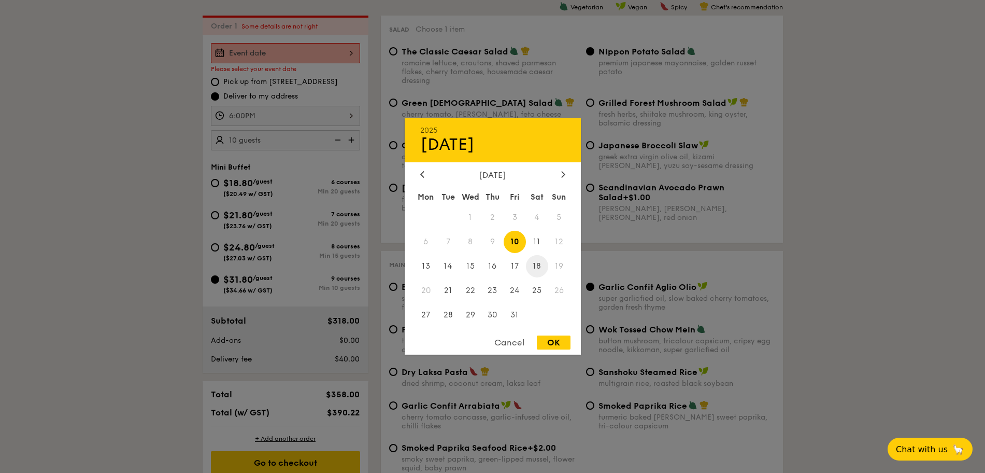
click at [538, 262] on span "18" at bounding box center [537, 266] width 22 height 22
click at [556, 343] on div "OK" at bounding box center [554, 342] width 34 height 14
type input "Oct 18, 2025"
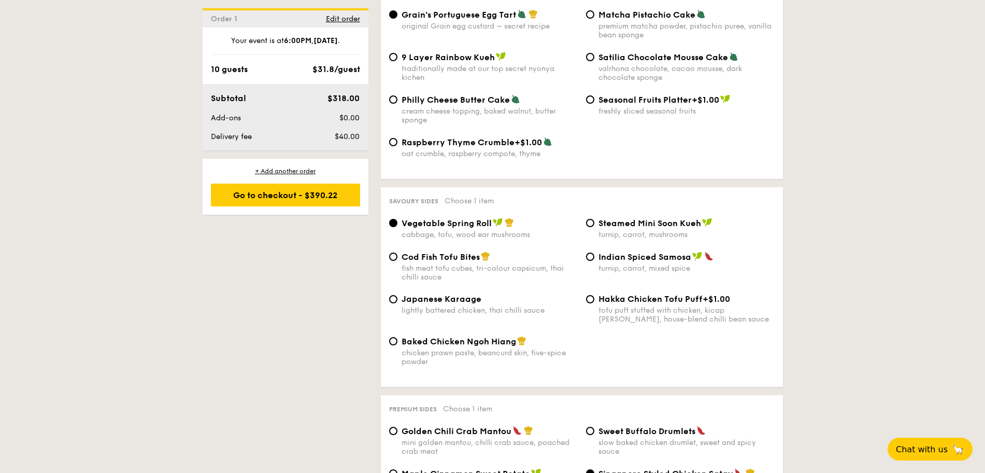
scroll to position [1852, 0]
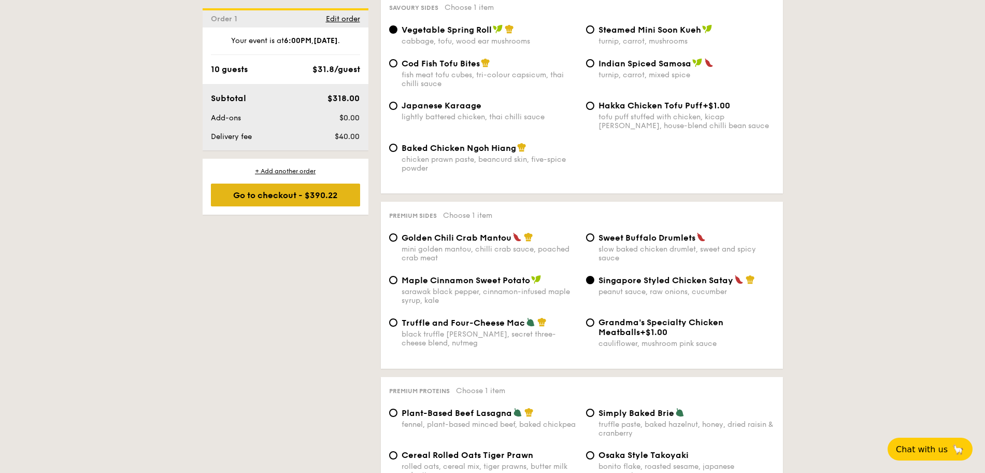
click at [251, 205] on div "Go to checkout - $390.22" at bounding box center [285, 194] width 149 height 23
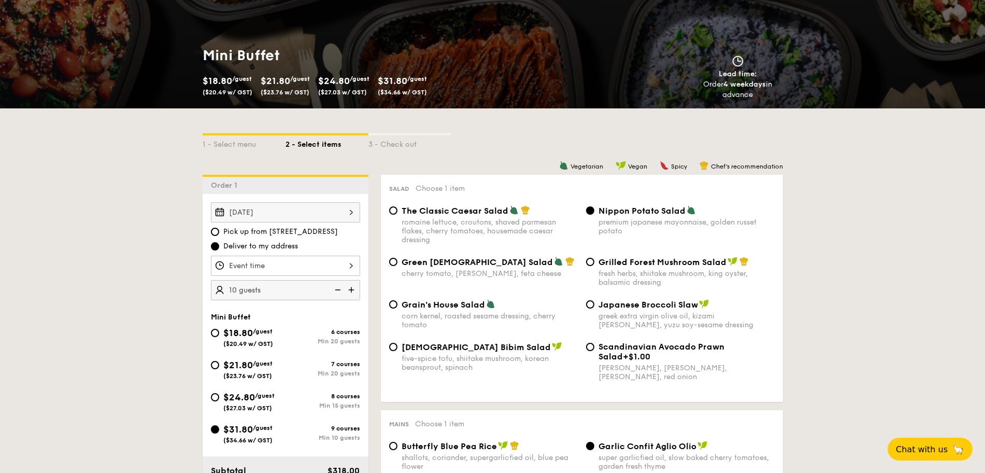
scroll to position [159, 0]
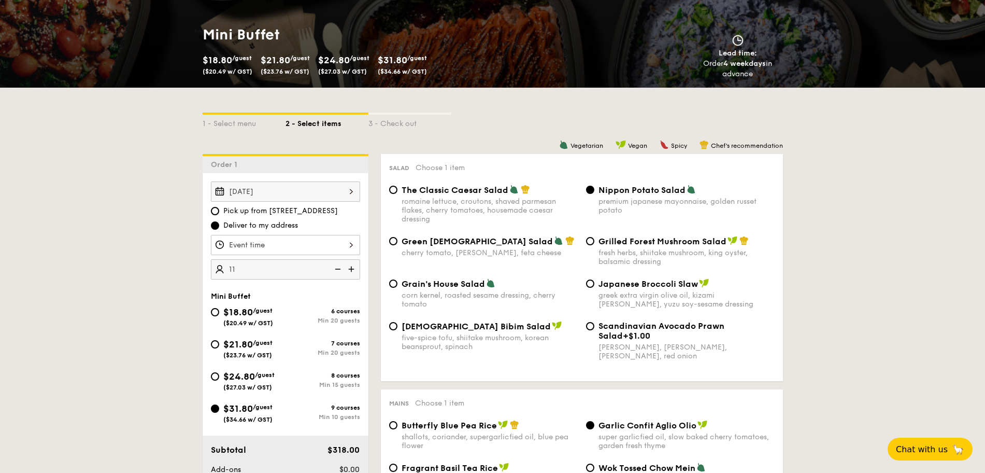
type input "11 guests"
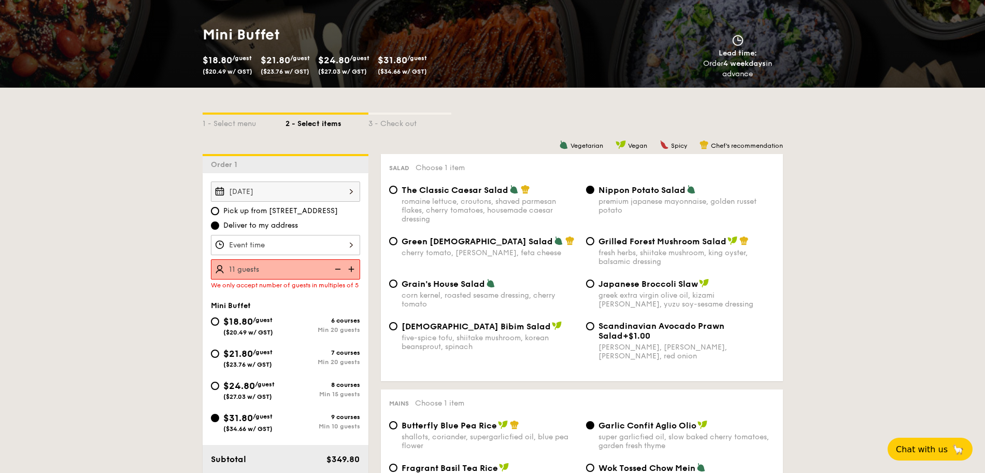
drag, startPoint x: 252, startPoint y: 396, endPoint x: 253, endPoint y: 390, distance: 5.9
click at [252, 391] on span "$24.80" at bounding box center [239, 385] width 32 height 11
click at [219, 390] on input "$24.80 /guest ($27.03 w/ GST) 8 courses Min 15 guests" at bounding box center [215, 385] width 8 height 8
radio input "true"
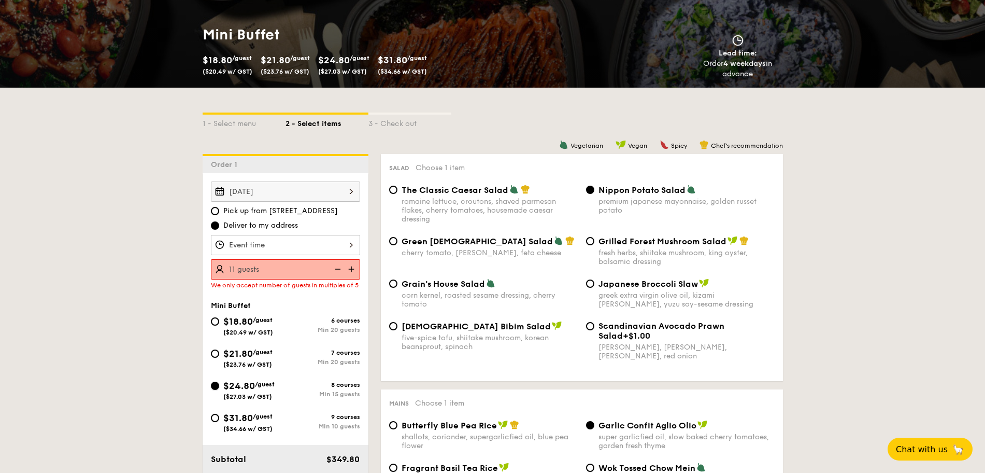
radio input "true"
radio input "false"
radio input "true"
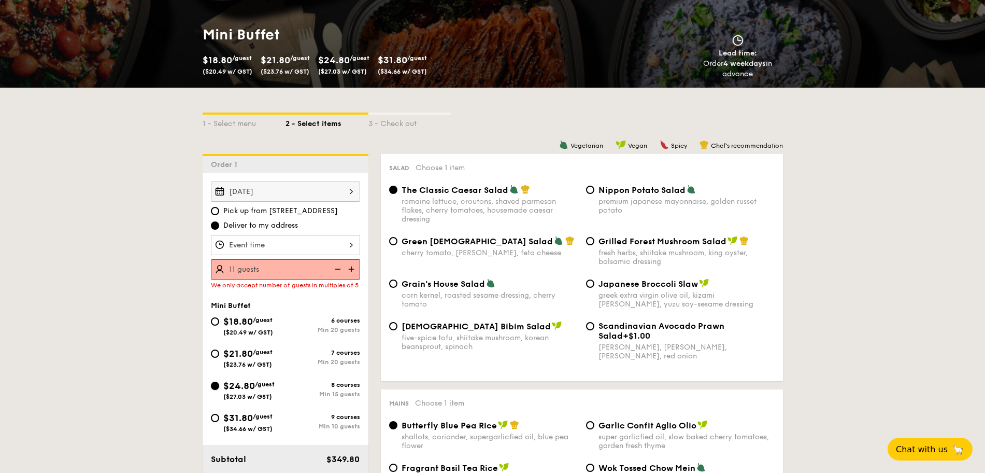
radio input "true"
click at [354, 269] on img at bounding box center [353, 269] width 16 height 20
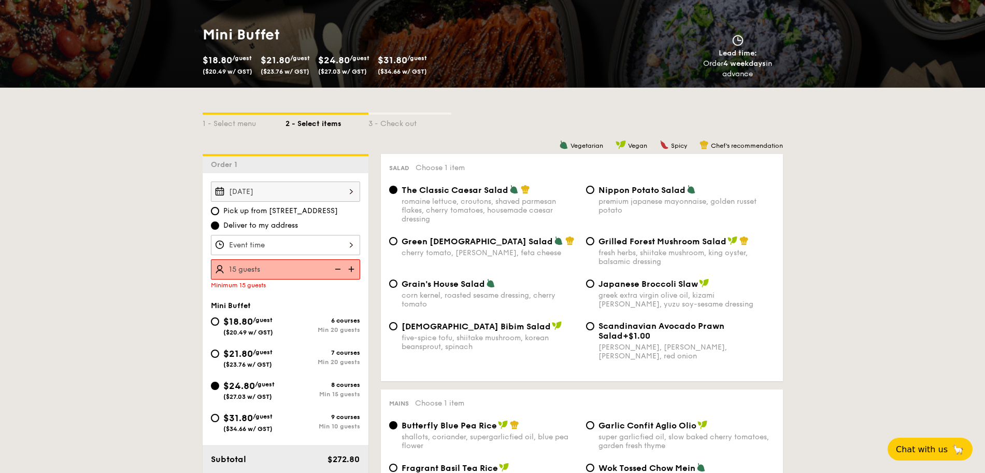
click at [354, 269] on img at bounding box center [353, 269] width 16 height 20
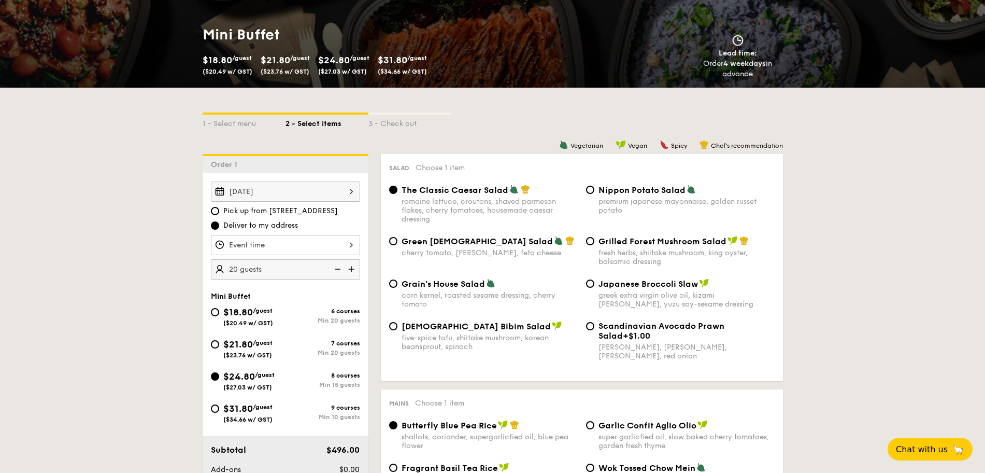
click at [331, 270] on img at bounding box center [337, 269] width 16 height 20
type input "15 guests"
click at [587, 190] on input "Nippon Potato Salad premium japanese mayonnaise, golden russet potato" at bounding box center [590, 189] width 8 height 8
radio input "true"
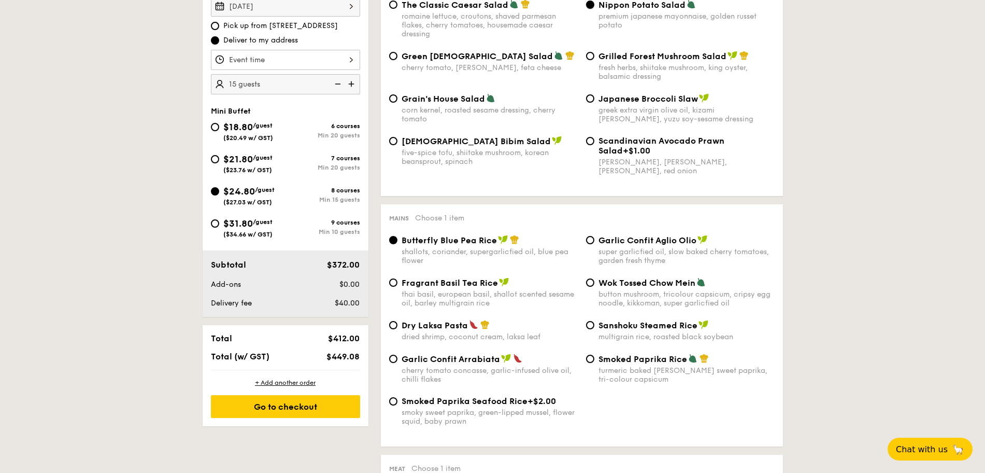
scroll to position [418, 0]
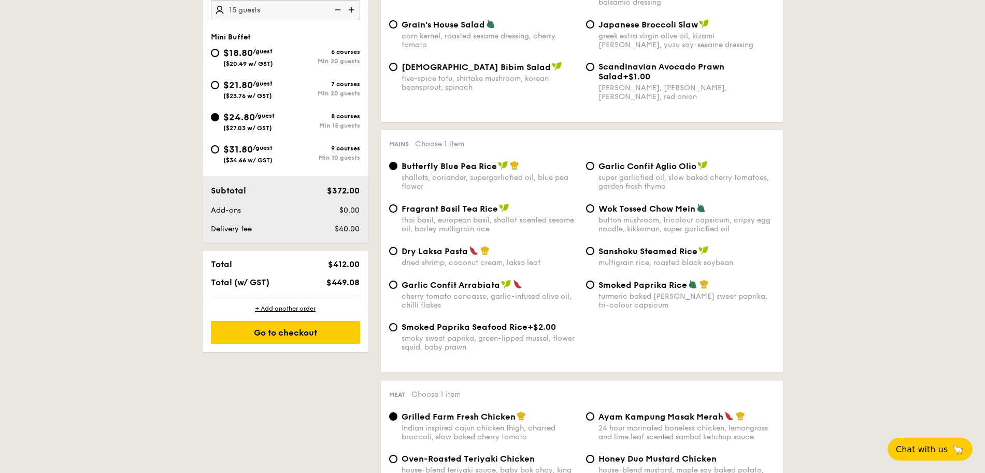
click at [615, 171] on div "Garlic Confit Aglio Olio super garlicfied oil, slow baked cherry tomatoes, gard…" at bounding box center [686, 176] width 176 height 30
click at [594, 170] on input "Garlic Confit Aglio Olio super garlicfied oil, slow baked cherry tomatoes, gard…" at bounding box center [590, 166] width 8 height 8
radio input "true"
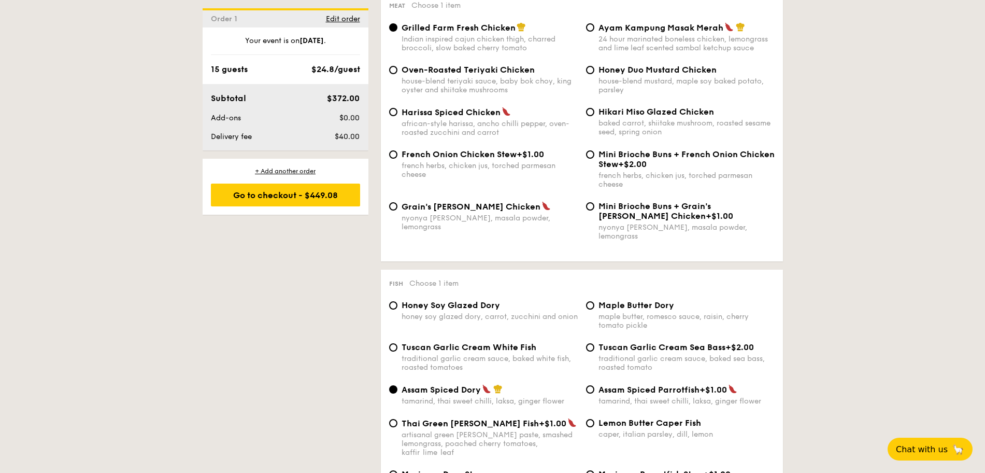
scroll to position [871, 0]
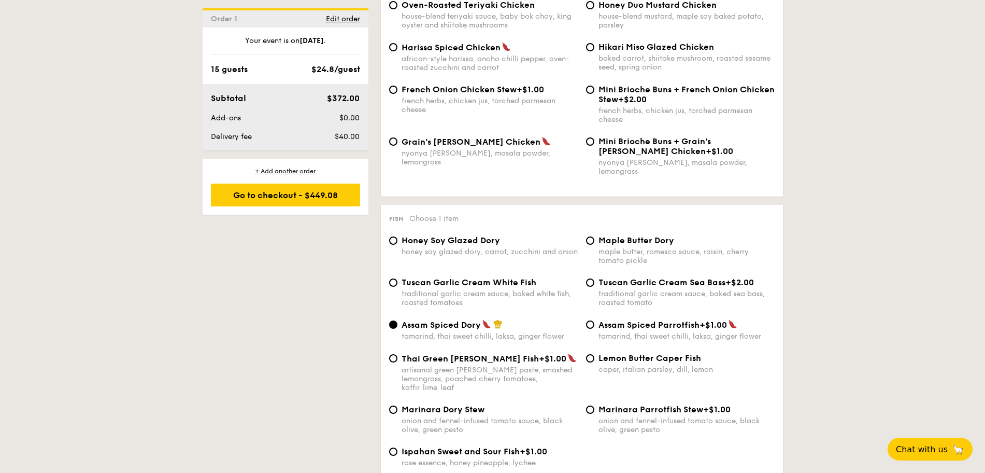
click at [493, 236] on span "Honey Soy Glazed Dory" at bounding box center [451, 240] width 98 height 10
click at [397, 236] on input "Honey Soy Glazed Dory honey soy glazed dory, carrot, zucchini and onion" at bounding box center [393, 240] width 8 height 8
radio input "true"
click at [426, 320] on span "Assam Spiced Dory" at bounding box center [441, 325] width 79 height 10
click at [397, 320] on input "Assam Spiced Dory tamarind, thai sweet chilli, laksa, ginger flower" at bounding box center [393, 324] width 8 height 8
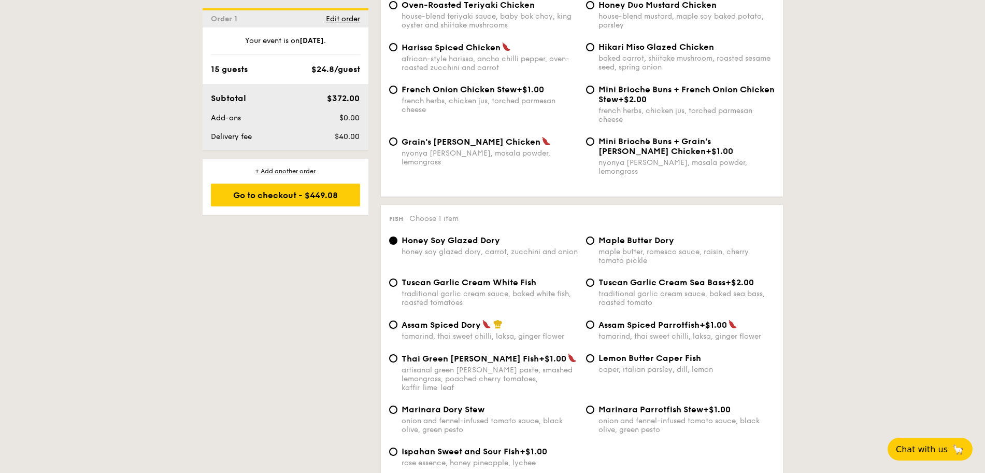
radio input "true"
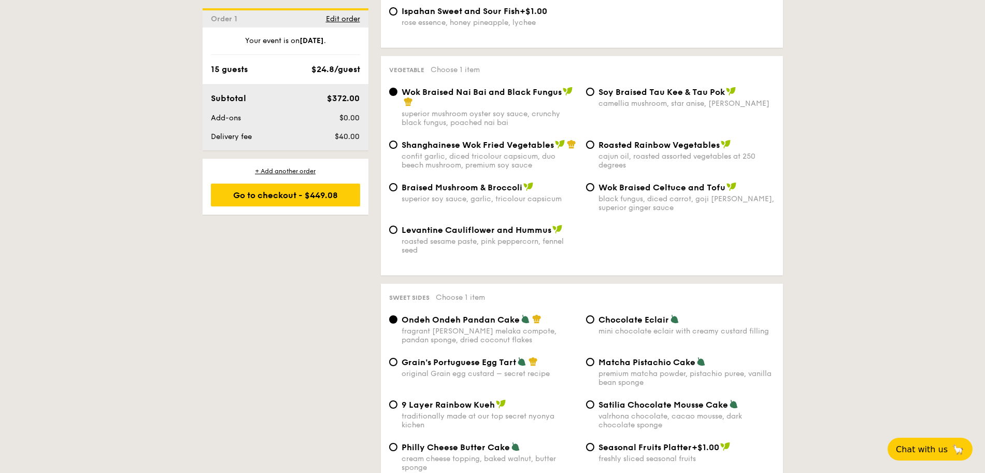
scroll to position [1390, 0]
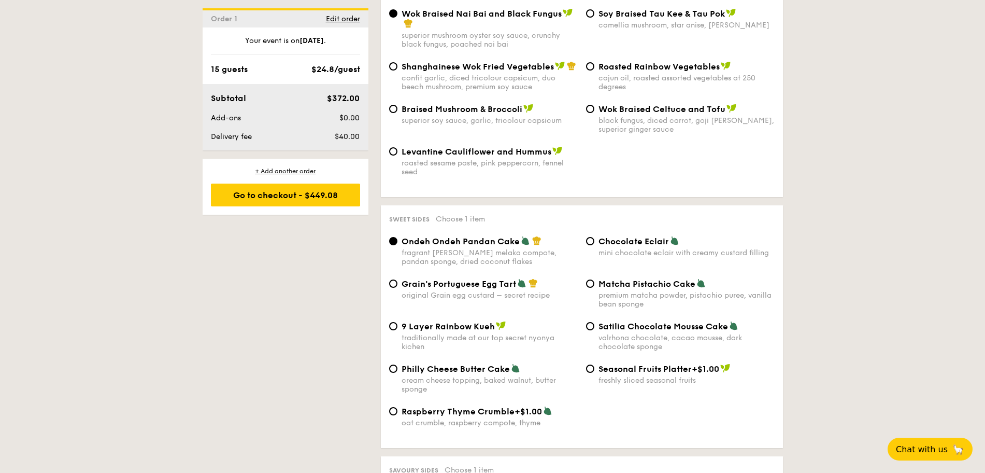
click at [487, 291] on div "original Grain egg custard – secret recipe" at bounding box center [490, 295] width 176 height 9
click at [397, 279] on input "Grain's Portuguese Egg Tart original Grain egg custard – secret recipe" at bounding box center [393, 283] width 8 height 8
radio input "true"
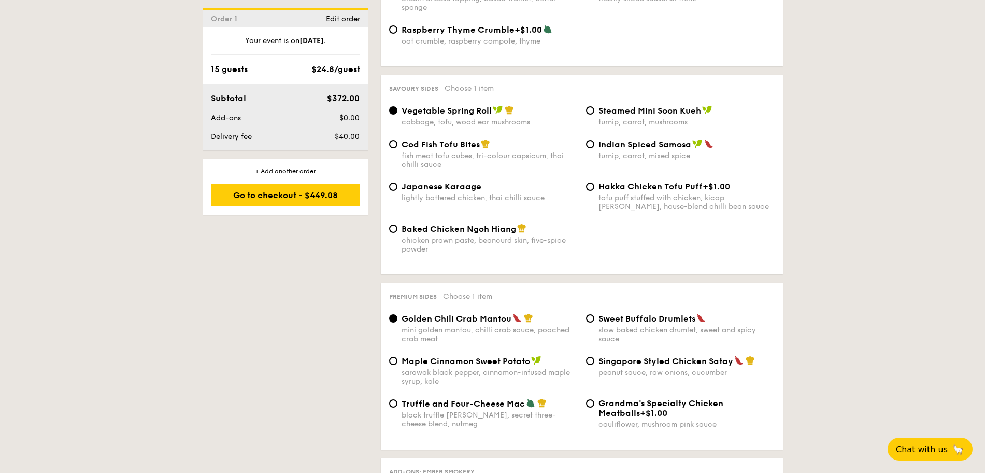
scroll to position [1778, 0]
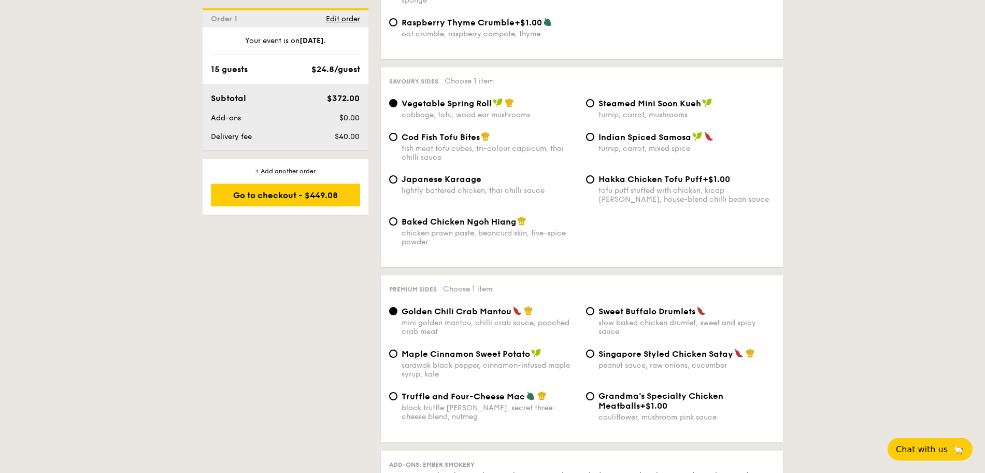
click at [613, 349] on span "Singapore Styled Chicken Satay" at bounding box center [665, 354] width 135 height 10
click at [594, 349] on input "Singapore Styled Chicken Satay peanut sauce, raw onions, cucumber" at bounding box center [590, 353] width 8 height 8
radio input "true"
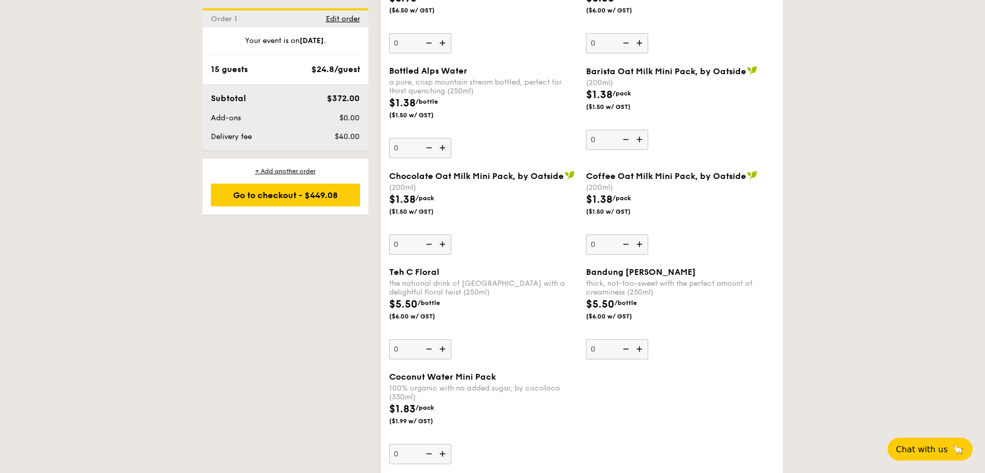
scroll to position [3009, 0]
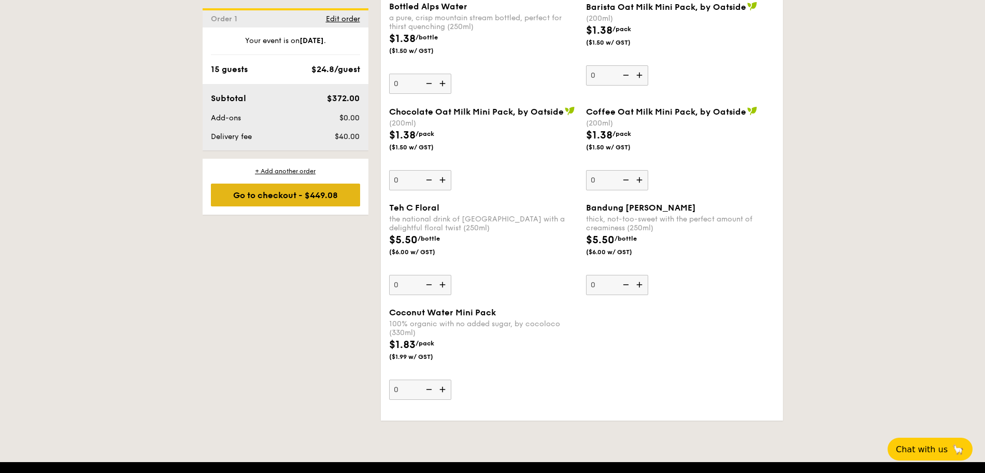
click at [306, 192] on div "Go to checkout - $449.08" at bounding box center [285, 194] width 149 height 23
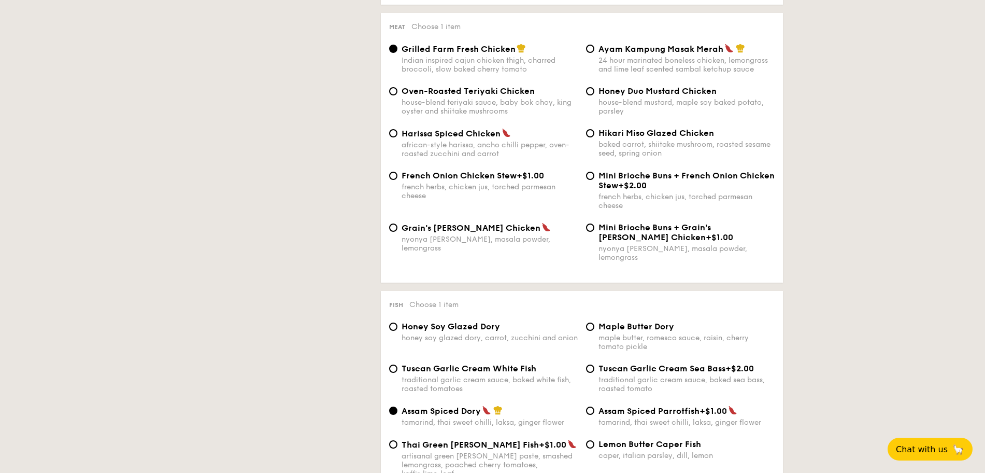
scroll to position [297, 0]
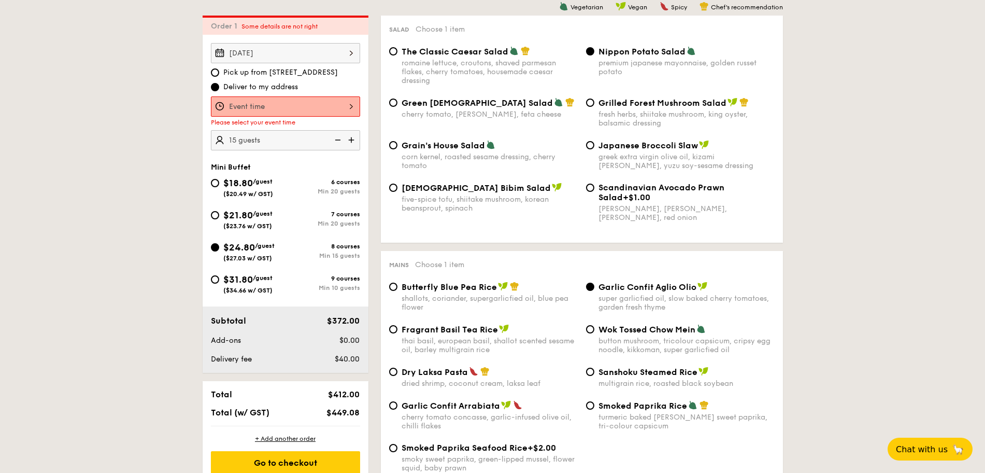
click at [322, 109] on div "12 1 2 3 4 5 6 7 8 9 10 11 00 15 30 45 am pm Cancel OK" at bounding box center [285, 106] width 149 height 20
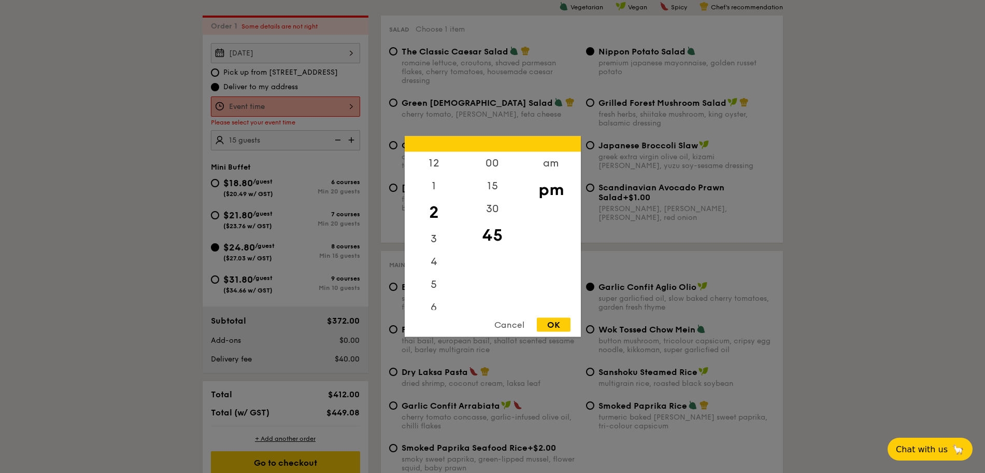
click at [282, 97] on div at bounding box center [492, 236] width 985 height 473
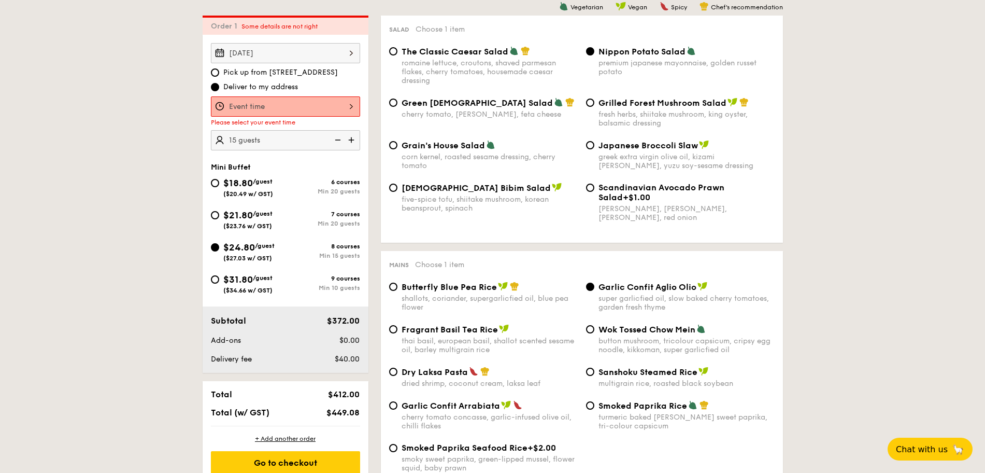
click at [294, 54] on div at bounding box center [492, 236] width 985 height 473
click at [311, 49] on div "Oct 18, 2025" at bounding box center [285, 53] width 149 height 20
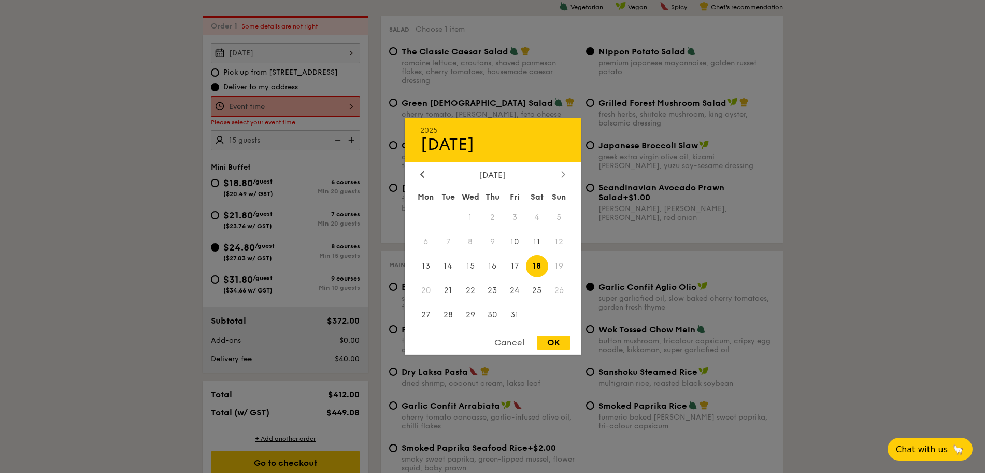
click at [567, 173] on div at bounding box center [563, 175] width 9 height 10
click at [420, 170] on div at bounding box center [422, 175] width 9 height 10
click at [558, 340] on div "OK" at bounding box center [554, 342] width 34 height 14
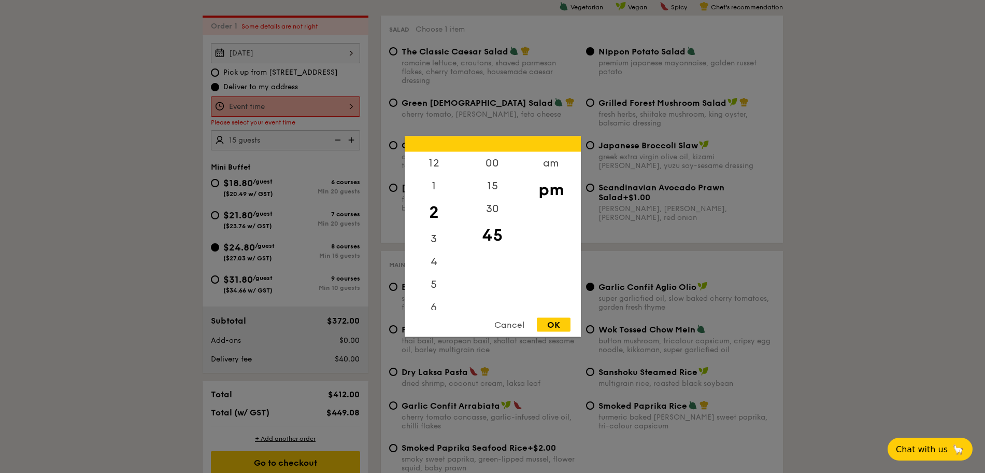
click at [301, 109] on div "12 1 2 3 4 5 6 7 8 9 10 11 00 15 30 45 am pm Cancel OK" at bounding box center [285, 106] width 149 height 20
click at [434, 245] on div "6" at bounding box center [434, 246] width 59 height 30
click at [498, 164] on div "00" at bounding box center [492, 167] width 59 height 30
click at [566, 321] on div "OK" at bounding box center [554, 325] width 34 height 14
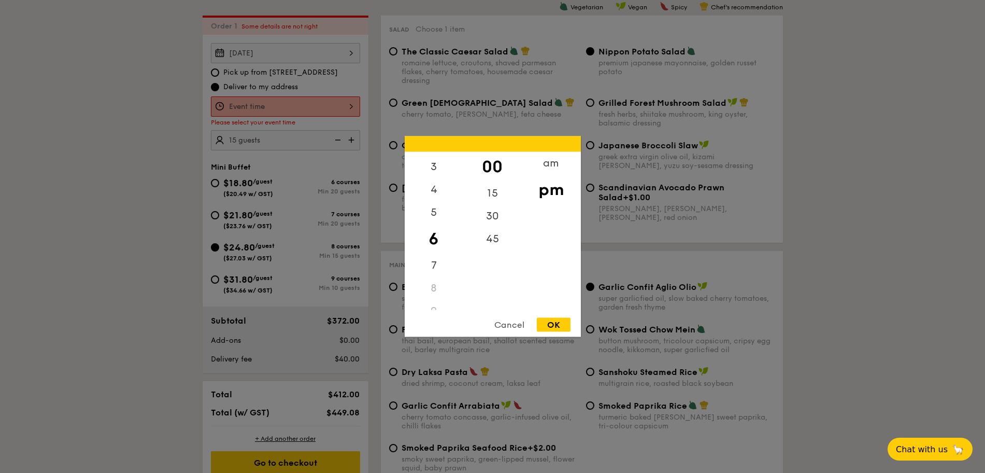
type input "6:00PM"
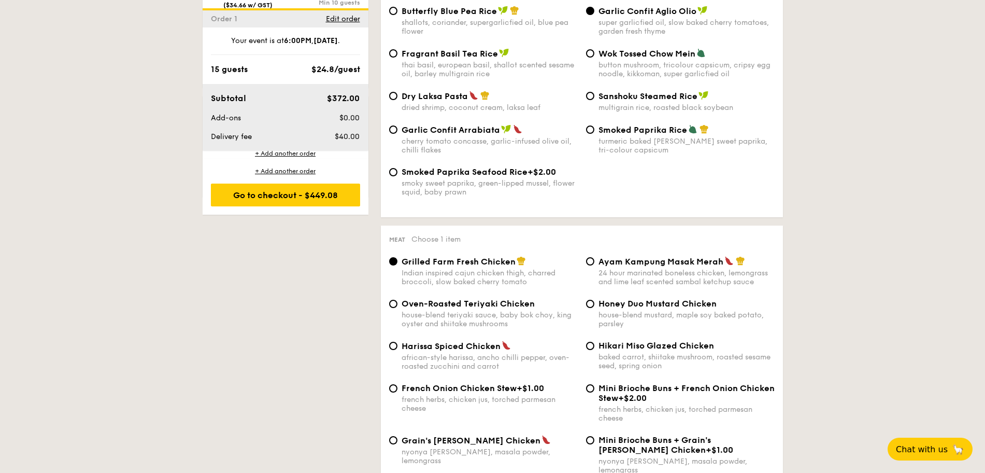
scroll to position [880, 0]
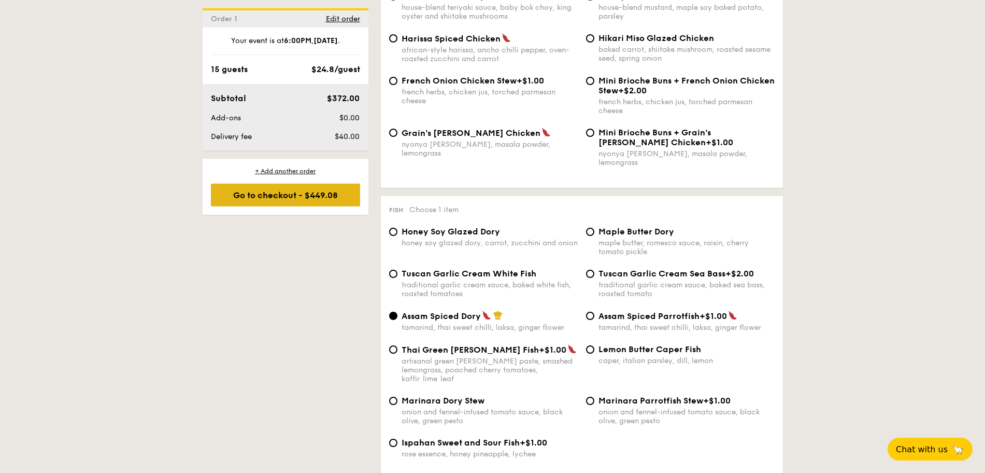
click at [309, 195] on div "Go to checkout - $449.08" at bounding box center [285, 194] width 149 height 23
